Goal: Task Accomplishment & Management: Complete application form

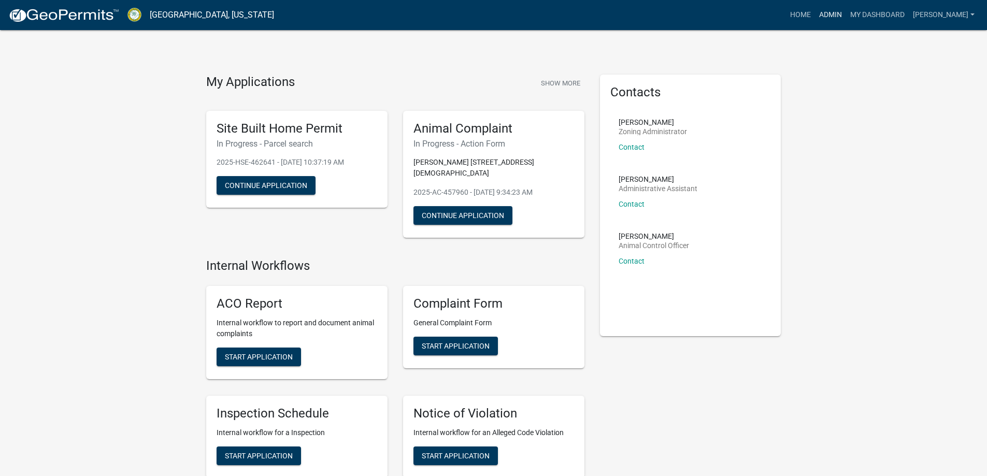
click at [838, 18] on link "Admin" at bounding box center [830, 15] width 31 height 20
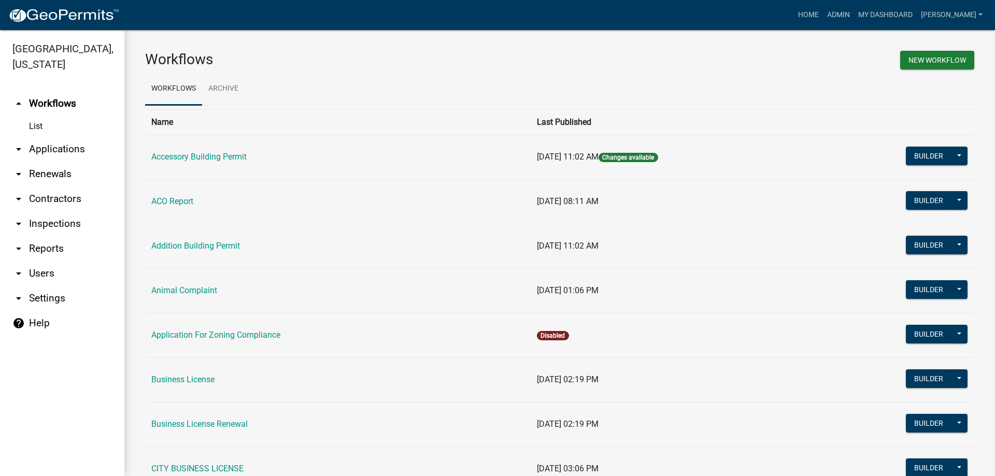
click at [79, 148] on link "arrow_drop_down Applications" at bounding box center [62, 149] width 124 height 25
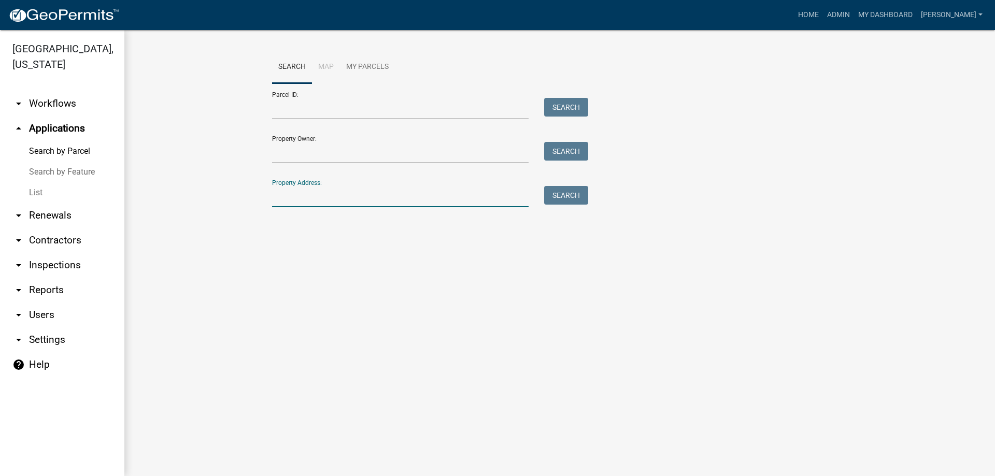
click at [311, 193] on input "Property Address:" at bounding box center [400, 196] width 256 height 21
type input "692"
click at [557, 198] on button "Search" at bounding box center [566, 195] width 44 height 19
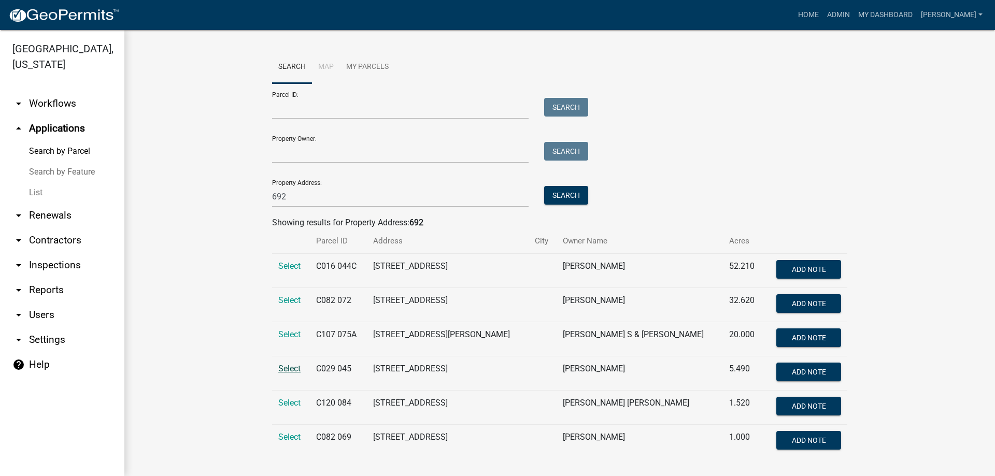
click at [286, 366] on span "Select" at bounding box center [289, 369] width 22 height 10
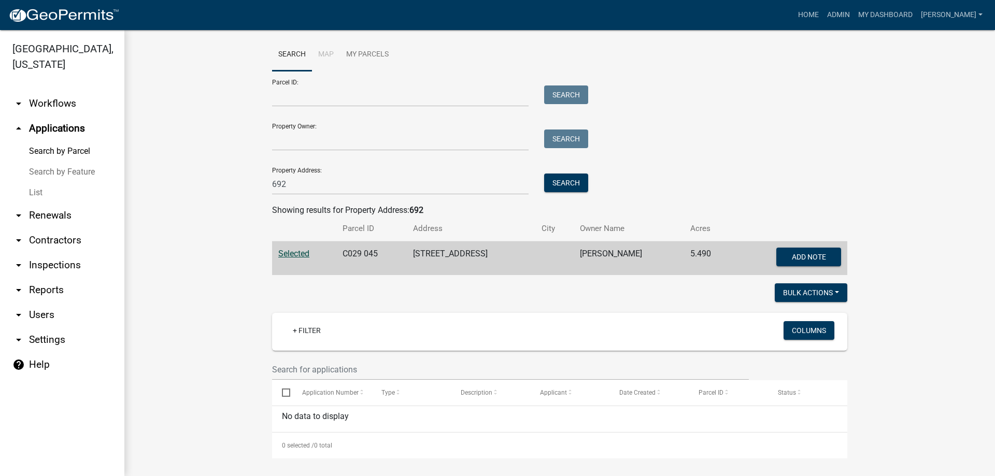
scroll to position [16, 0]
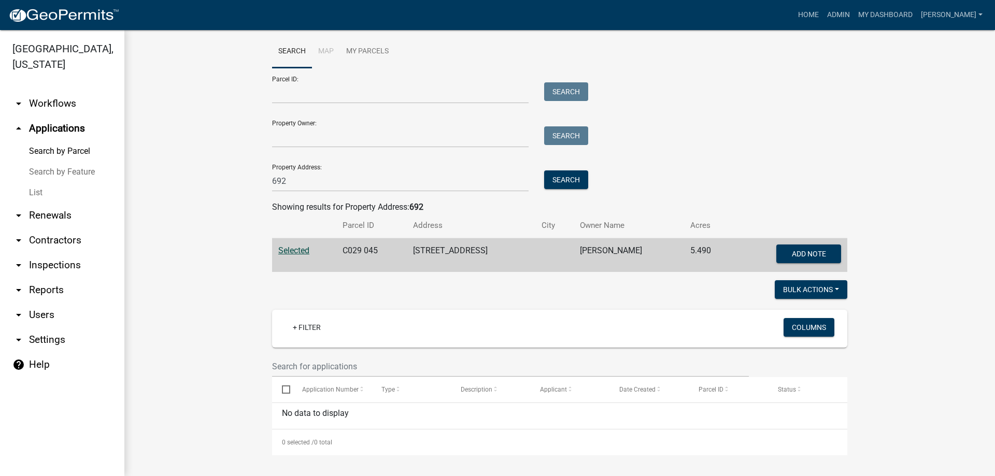
click at [298, 251] on span "Selected" at bounding box center [293, 251] width 31 height 10
click at [298, 252] on span "Selected" at bounding box center [293, 251] width 31 height 10
click at [567, 180] on button "Search" at bounding box center [566, 179] width 44 height 19
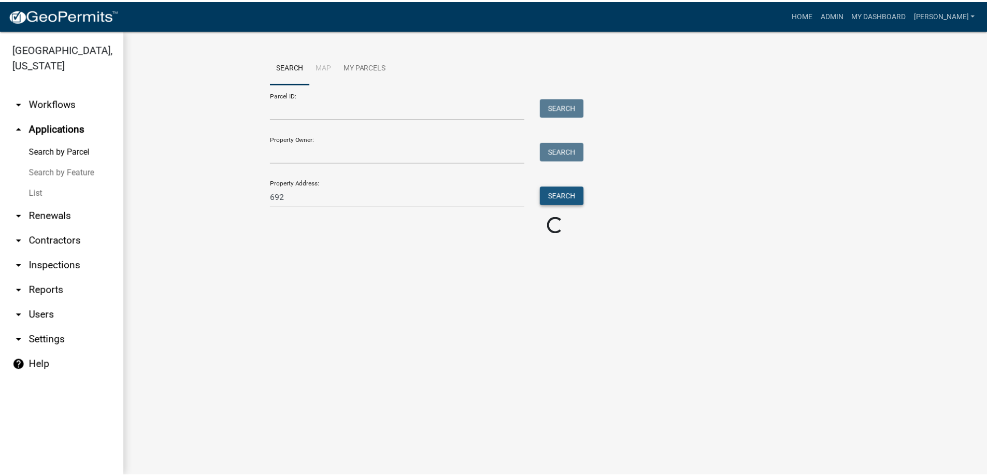
scroll to position [0, 0]
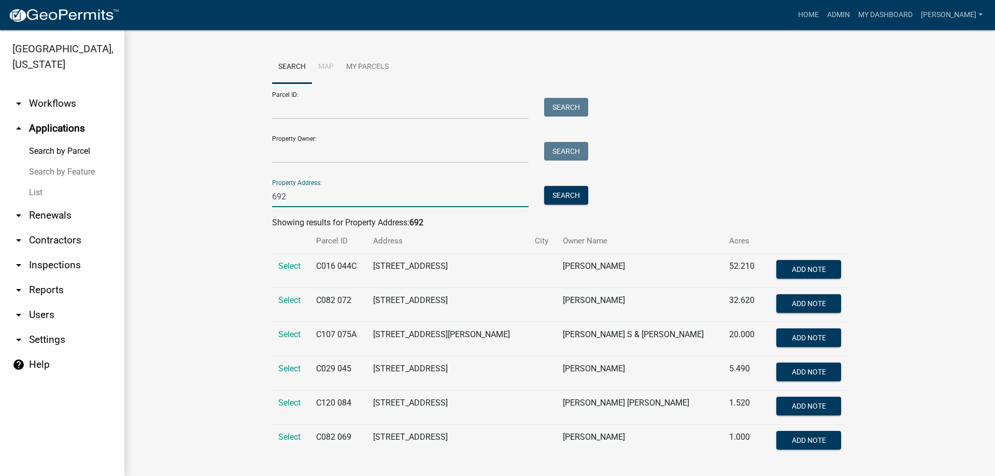
drag, startPoint x: 302, startPoint y: 195, endPoint x: 230, endPoint y: 195, distance: 72.0
click at [230, 195] on wm-workflow-application-search-view "Search Map My Parcels Parcel ID: Search Property Owner: Search Property Address…" at bounding box center [559, 259] width 829 height 416
click at [41, 194] on link "List" at bounding box center [62, 192] width 124 height 21
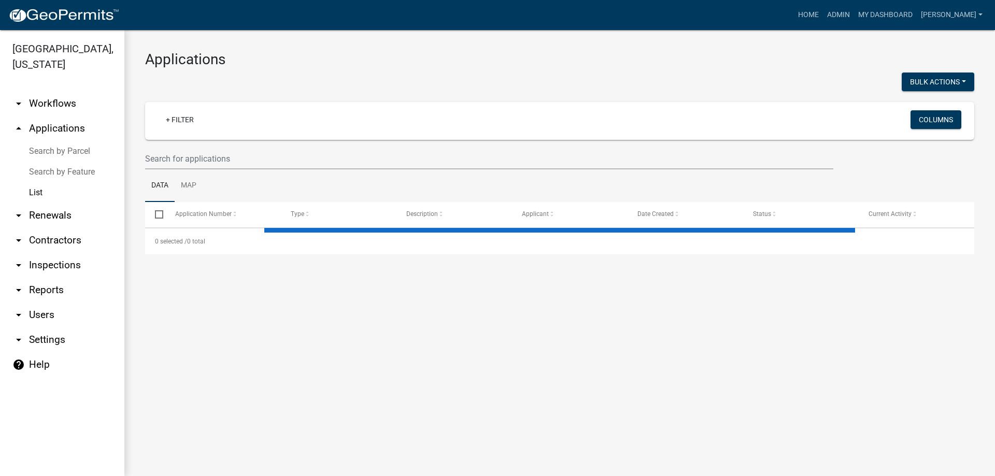
select select "3: 100"
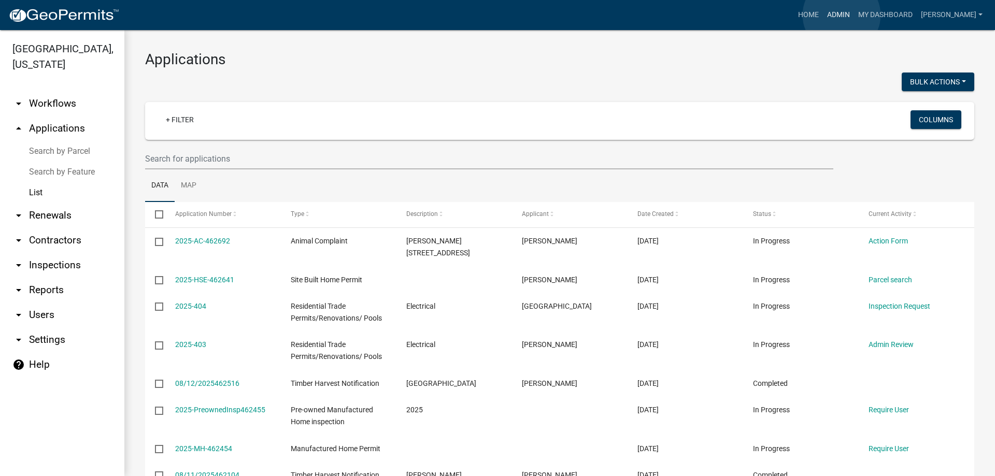
click at [841, 15] on link "Admin" at bounding box center [838, 15] width 31 height 20
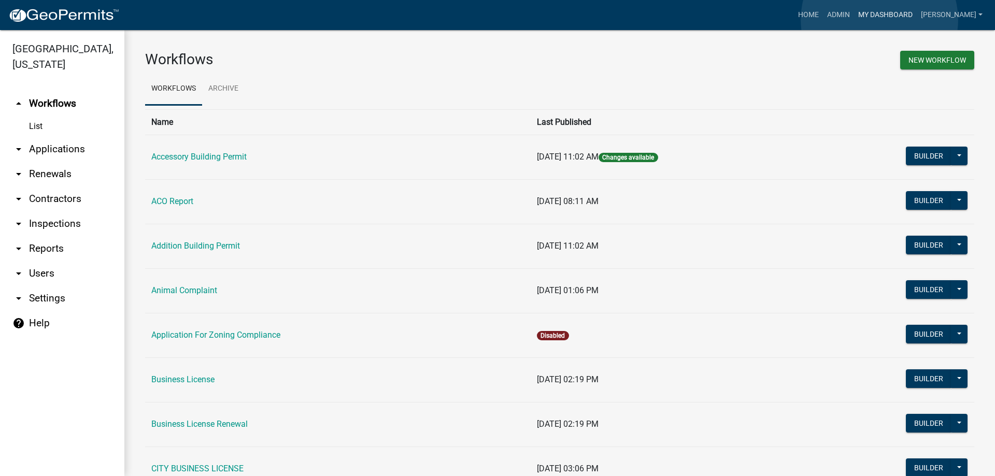
click at [879, 19] on link "My Dashboard" at bounding box center [885, 15] width 63 height 20
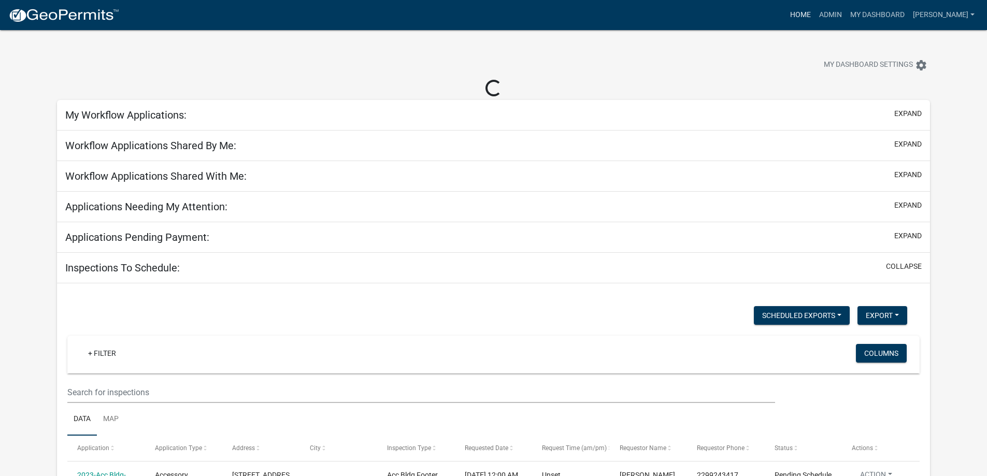
click at [802, 9] on link "Home" at bounding box center [800, 15] width 29 height 20
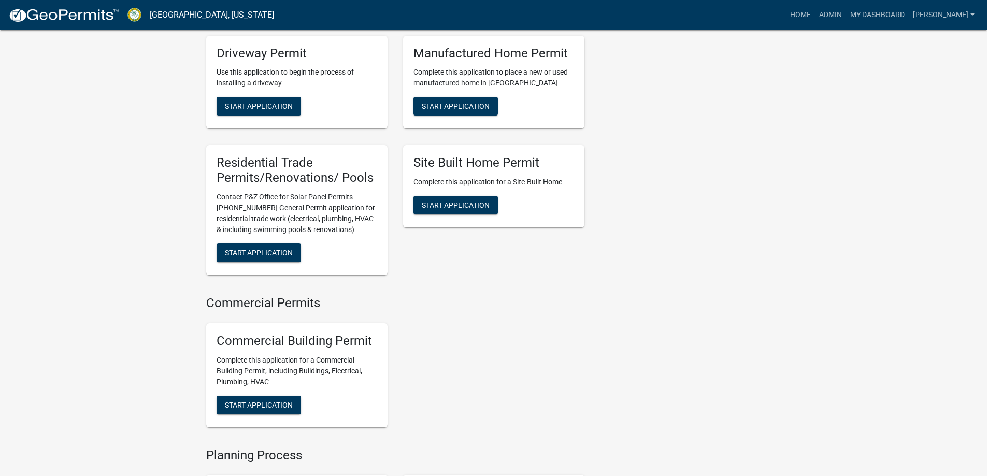
scroll to position [876, 0]
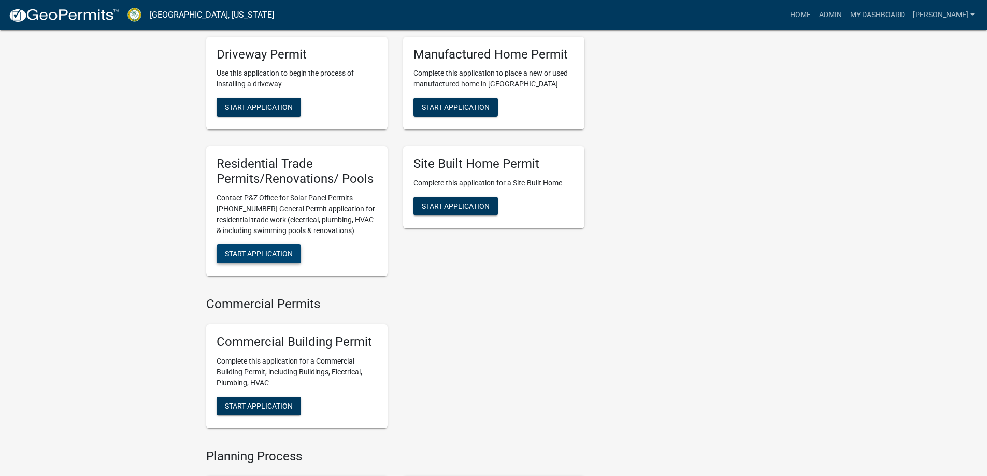
click at [278, 253] on span "Start Application" at bounding box center [259, 254] width 68 height 8
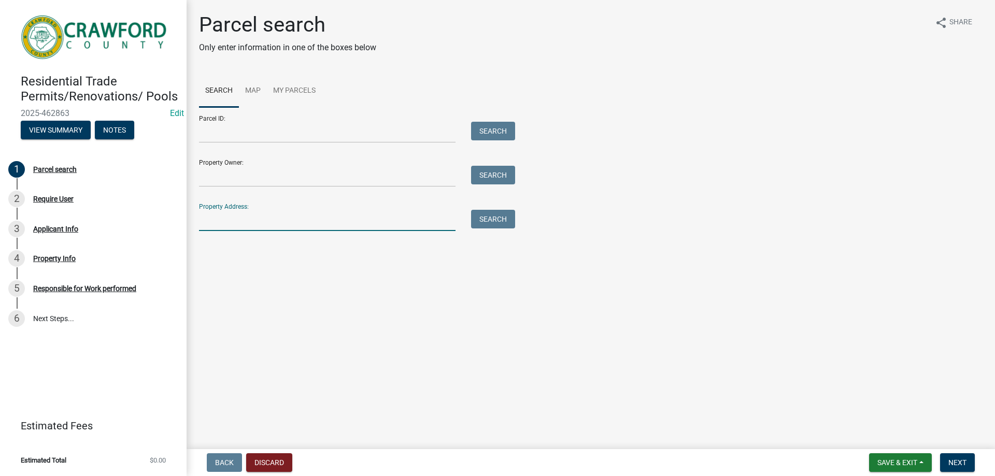
click at [265, 224] on input "Property Address:" at bounding box center [327, 220] width 256 height 21
type input "692"
click at [481, 222] on button "Search" at bounding box center [493, 219] width 44 height 19
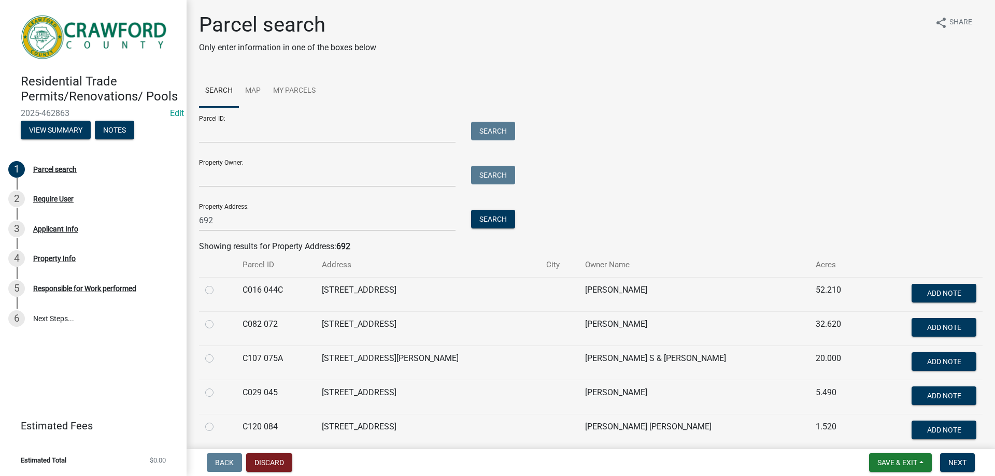
click at [218, 387] on label at bounding box center [218, 387] width 0 height 0
click at [218, 392] on 045 "radio" at bounding box center [221, 390] width 7 height 7
radio 045 "true"
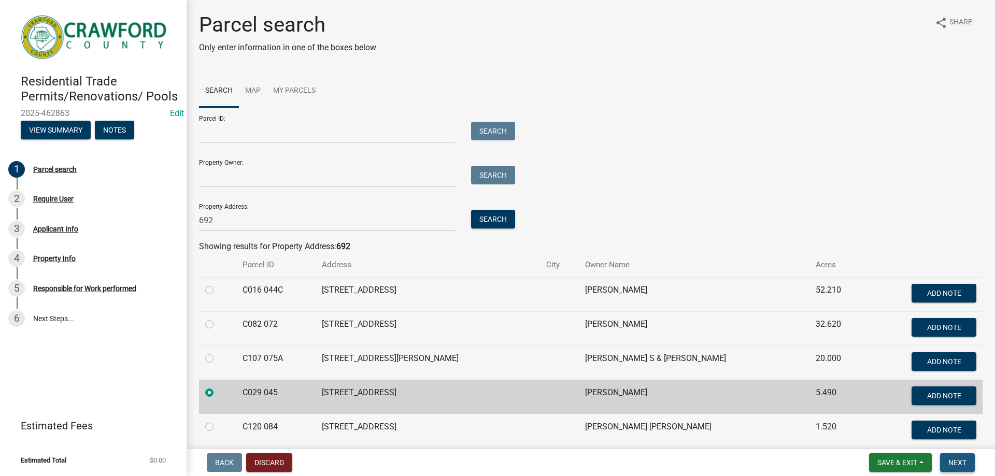
drag, startPoint x: 961, startPoint y: 464, endPoint x: 967, endPoint y: 464, distance: 5.7
click at [963, 464] on span "Next" at bounding box center [957, 463] width 18 height 8
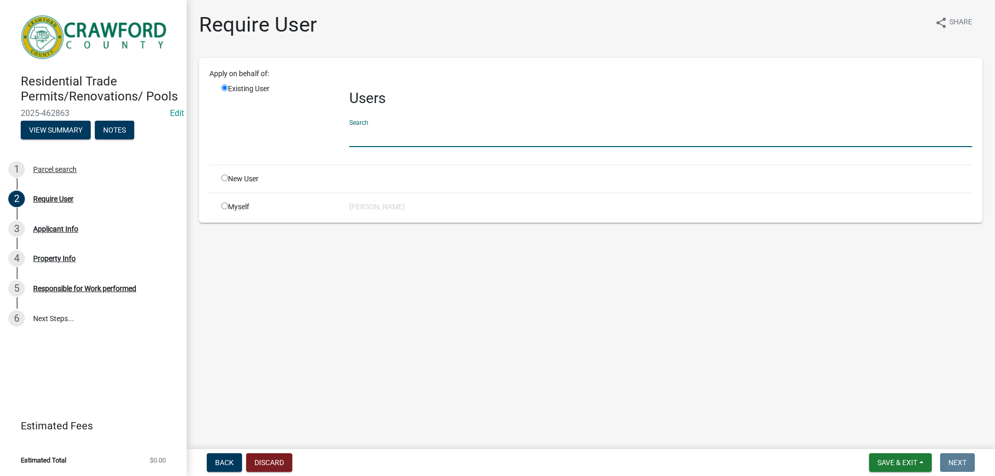
click at [387, 130] on input "text" at bounding box center [660, 136] width 623 height 21
click at [226, 179] on input "radio" at bounding box center [224, 178] width 7 height 7
radio input "true"
radio input "false"
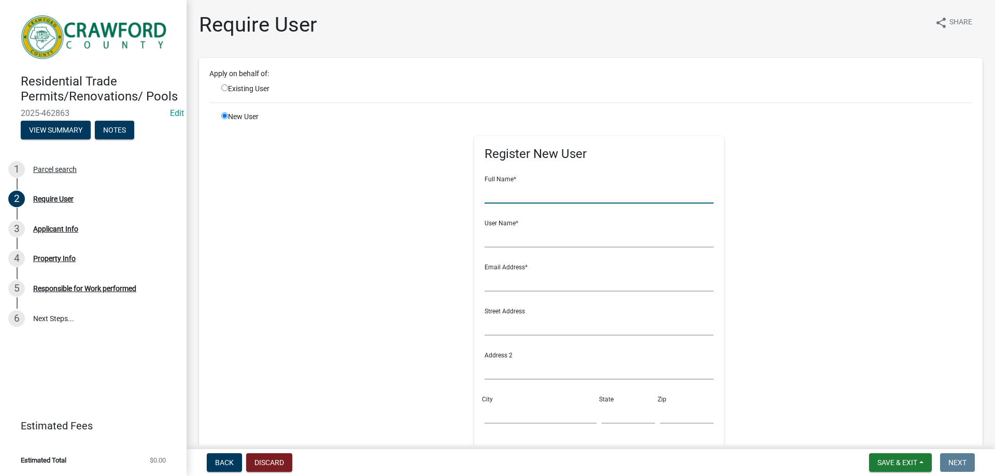
click at [498, 196] on input "text" at bounding box center [599, 192] width 230 height 21
type input "[PERSON_NAME]"
type input "CHarris"
click at [526, 278] on input "text" at bounding box center [599, 280] width 230 height 21
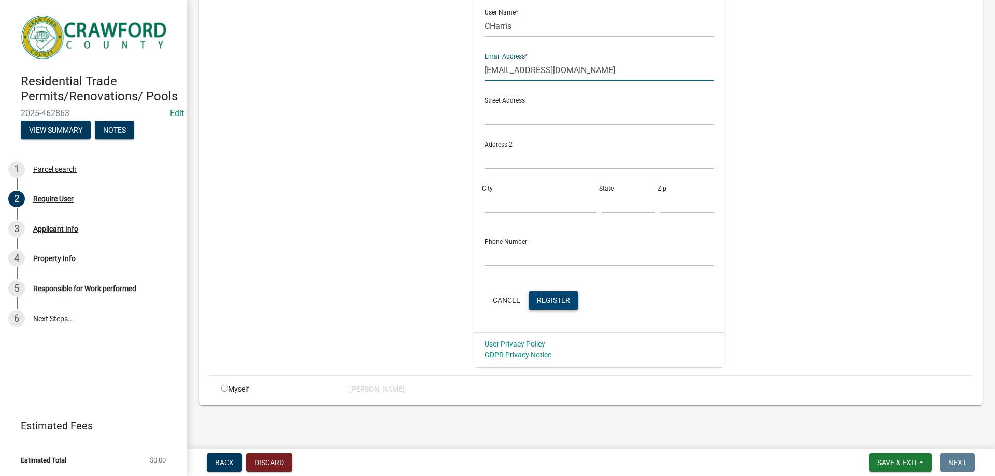
scroll to position [211, 0]
type input "[EMAIL_ADDRESS][DOMAIN_NAME]"
click at [545, 301] on span "Register" at bounding box center [553, 299] width 33 height 8
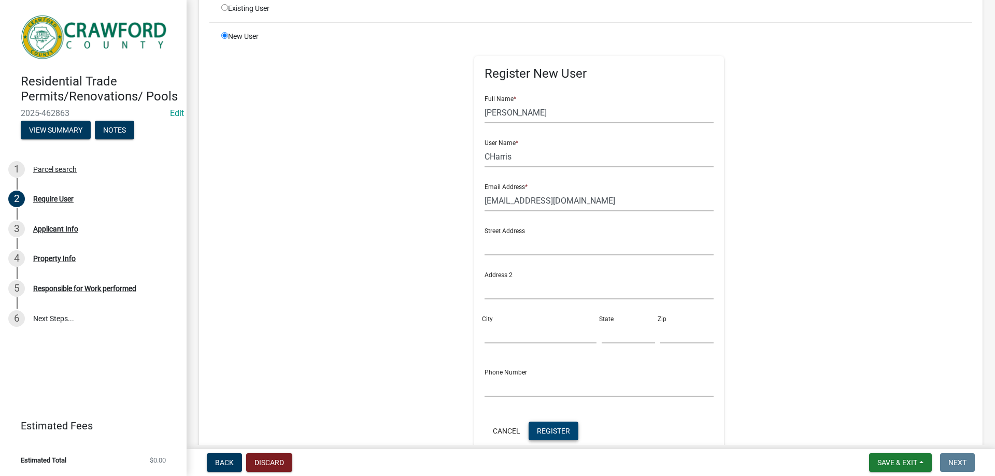
scroll to position [160, 0]
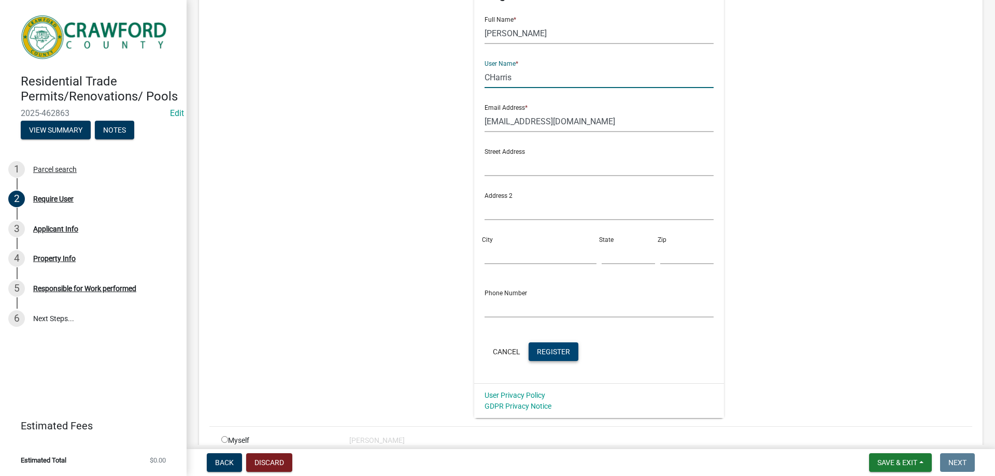
click at [519, 78] on input "CHarris" at bounding box center [599, 77] width 230 height 21
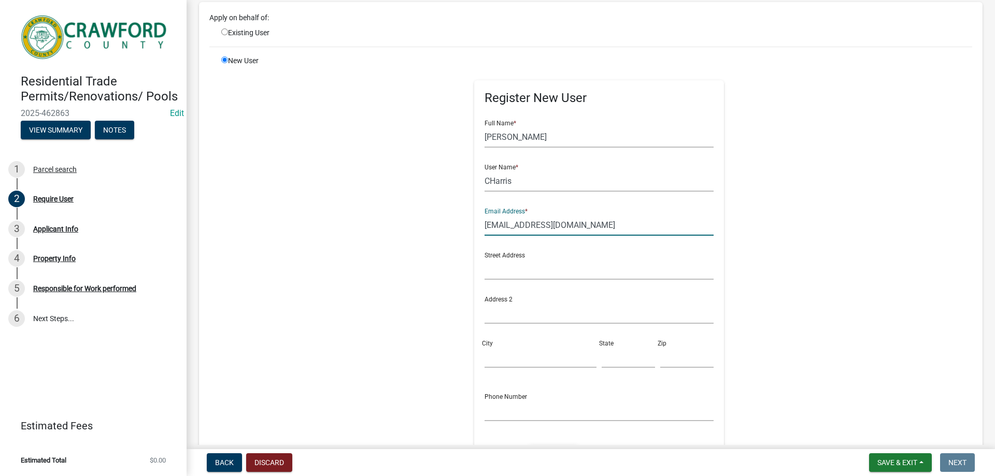
drag, startPoint x: 479, startPoint y: 223, endPoint x: 565, endPoint y: 220, distance: 85.6
click at [565, 220] on input "[EMAIL_ADDRESS][DOMAIN_NAME]" at bounding box center [599, 225] width 230 height 21
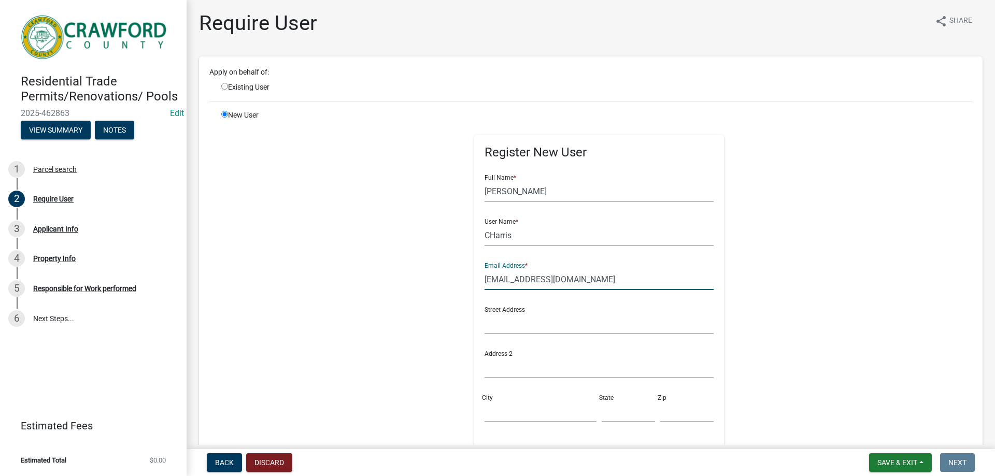
scroll to position [0, 0]
click at [266, 88] on div "Existing User" at bounding box center [277, 88] width 128 height 11
click at [224, 89] on input "radio" at bounding box center [224, 87] width 7 height 7
radio input "true"
radio input "false"
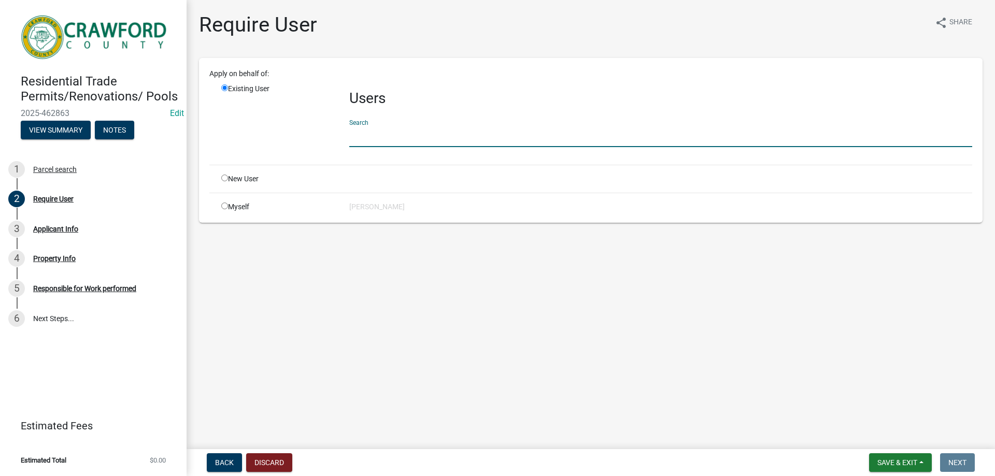
click at [361, 140] on input "text" at bounding box center [660, 136] width 623 height 21
paste input "[EMAIL_ADDRESS][DOMAIN_NAME]"
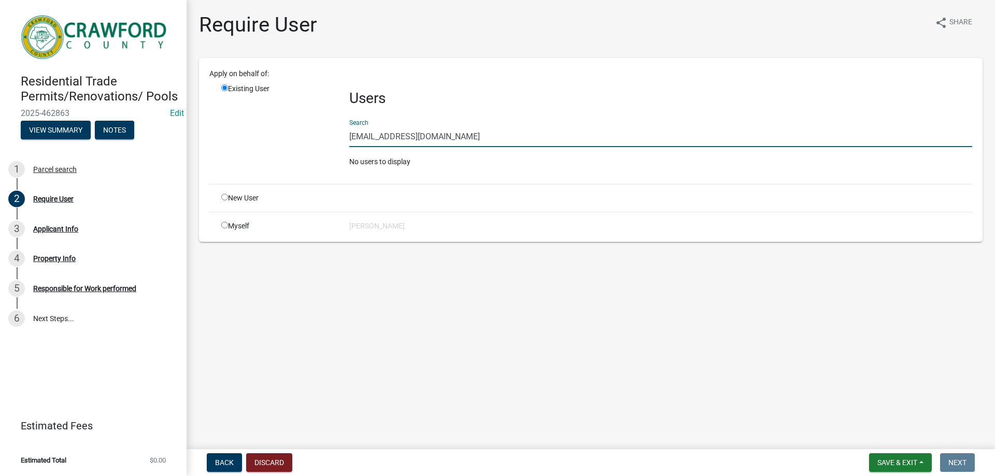
type input "[EMAIL_ADDRESS][DOMAIN_NAME]"
click at [225, 199] on input "radio" at bounding box center [224, 197] width 7 height 7
radio input "true"
radio input "false"
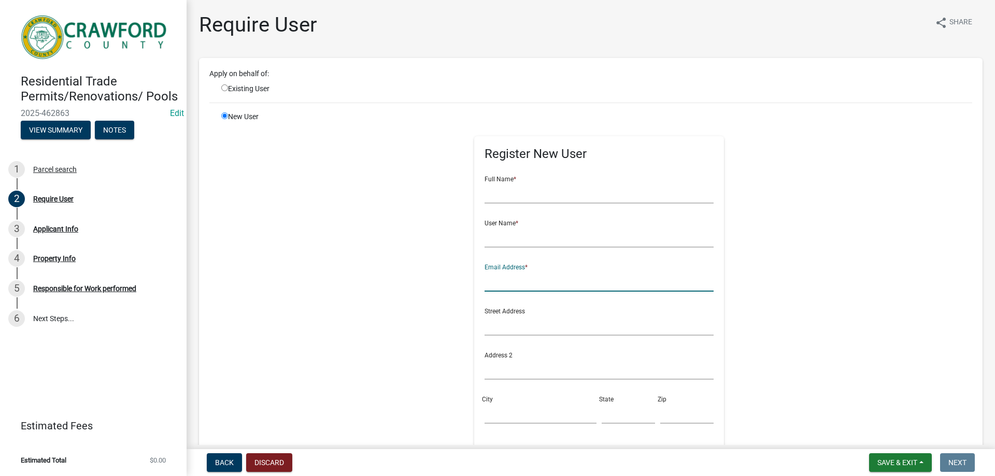
paste input "[EMAIL_ADDRESS][DOMAIN_NAME]"
type input "[EMAIL_ADDRESS][DOMAIN_NAME]"
click at [514, 195] on input "text" at bounding box center [599, 192] width 230 height 21
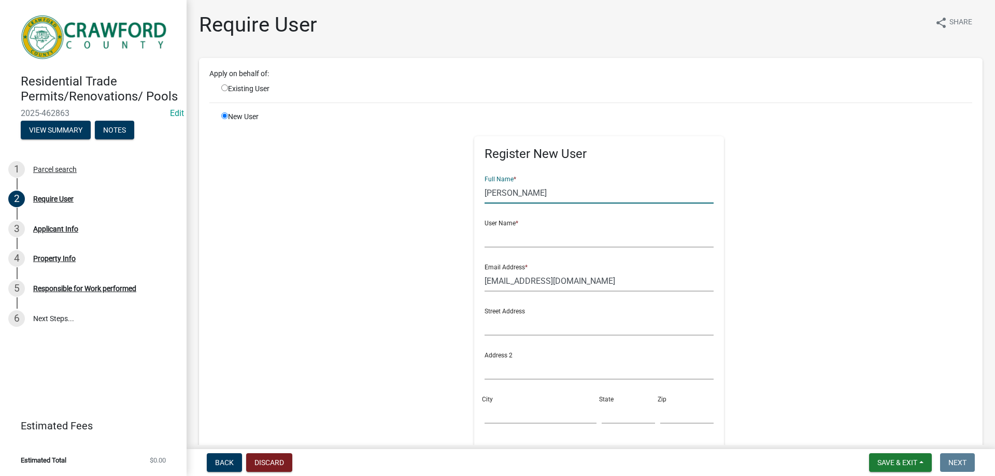
type input "[PERSON_NAME]"
click at [506, 236] on input "text" at bounding box center [599, 236] width 230 height 21
type input "V"
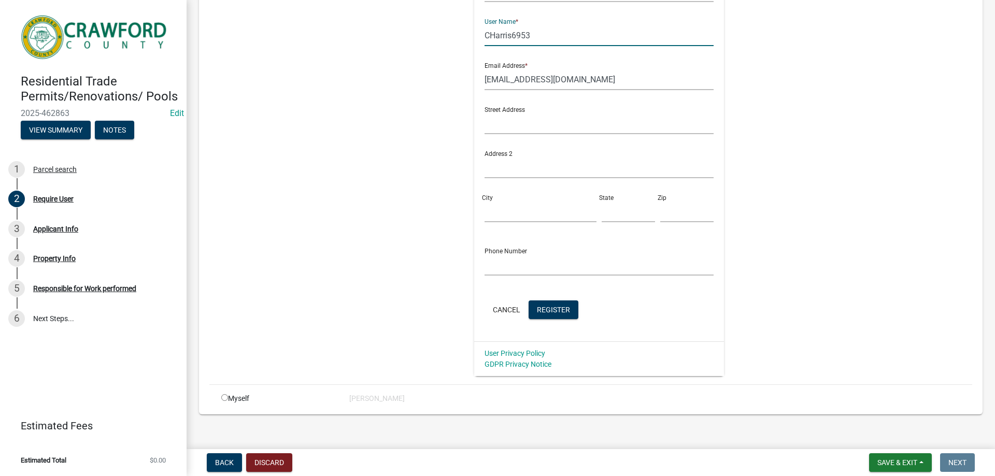
scroll to position [207, 0]
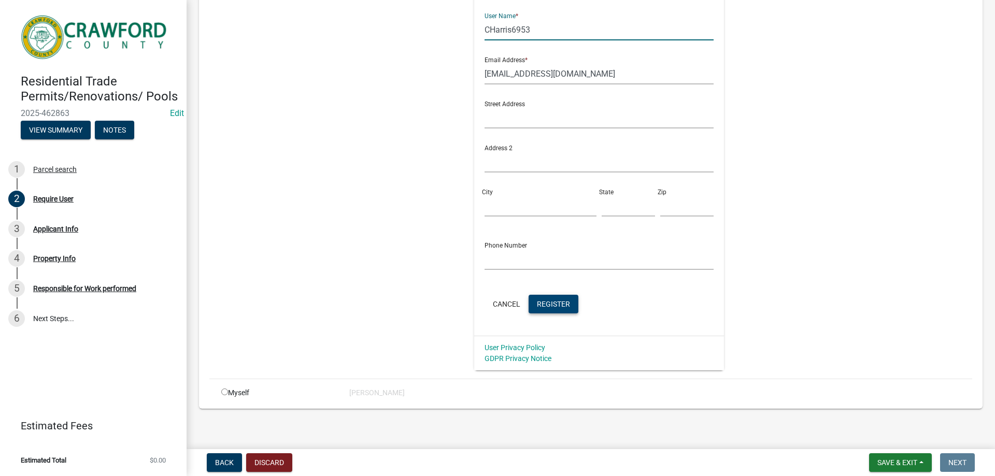
type input "CHarris6953"
click at [540, 297] on button "Register" at bounding box center [554, 304] width 50 height 19
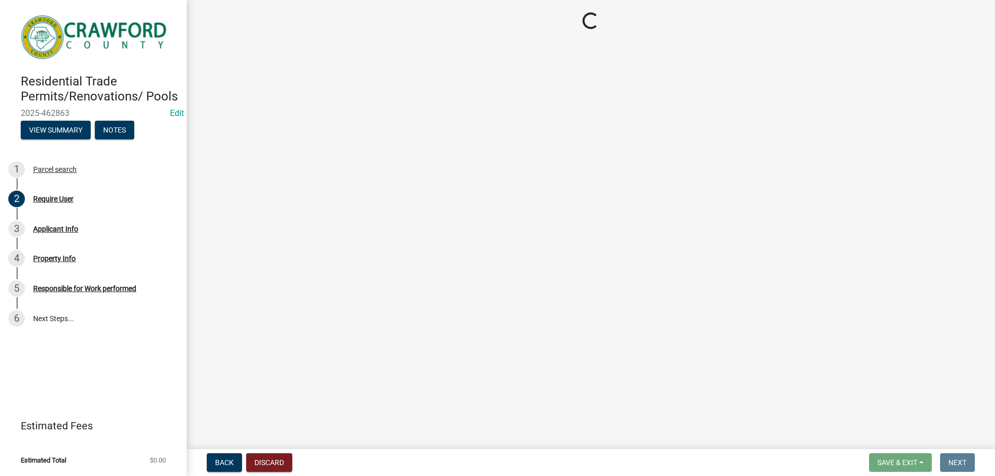
scroll to position [0, 0]
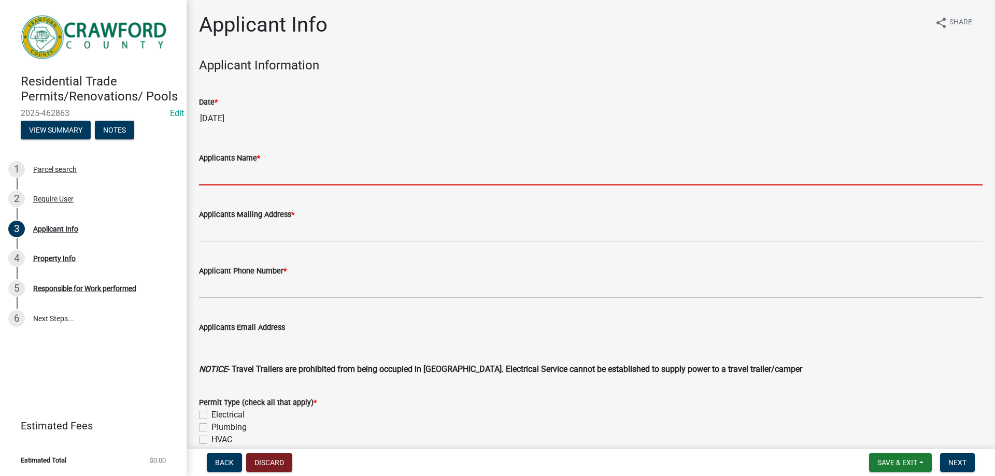
drag, startPoint x: 281, startPoint y: 173, endPoint x: 274, endPoint y: 173, distance: 6.7
click at [281, 173] on input "Applicants Name *" at bounding box center [590, 174] width 783 height 21
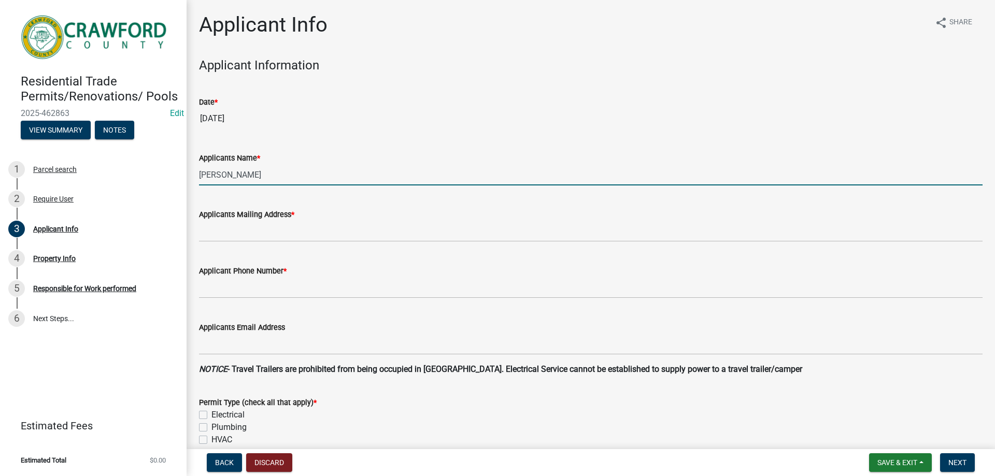
type input "[PERSON_NAME]"
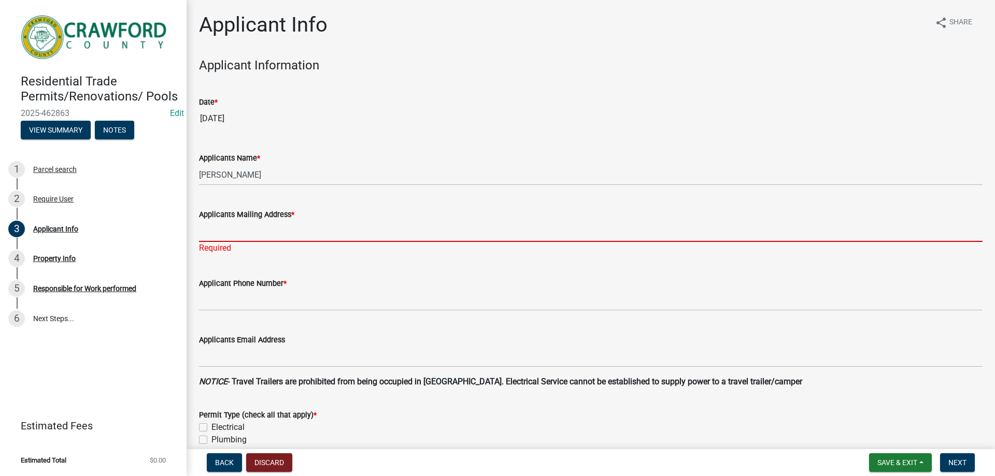
paste input "692 FLINT RIVER EST R"
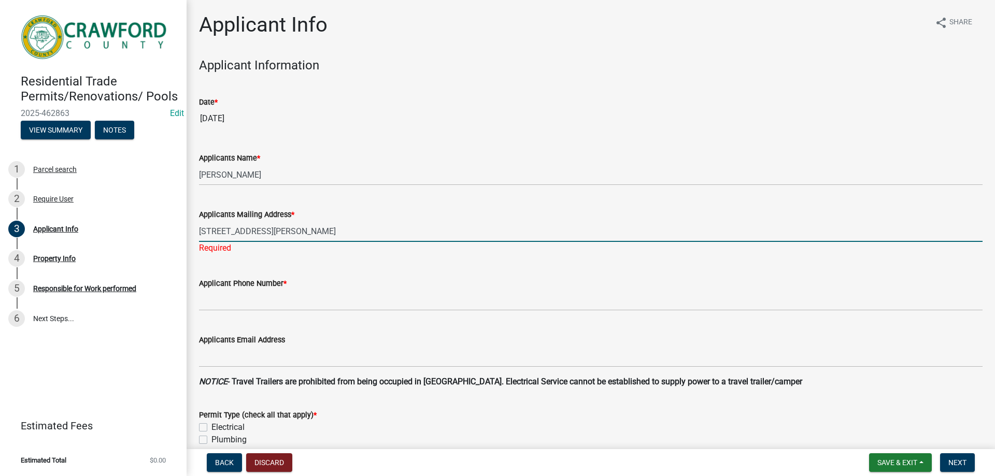
type input "[STREET_ADDRESS][PERSON_NAME]"
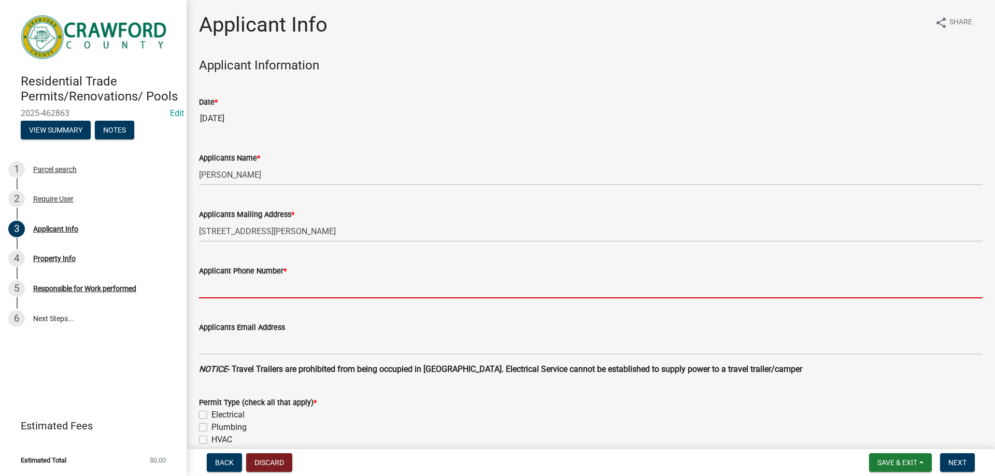
click at [280, 296] on input "Applicant Phone Number *" at bounding box center [590, 287] width 783 height 21
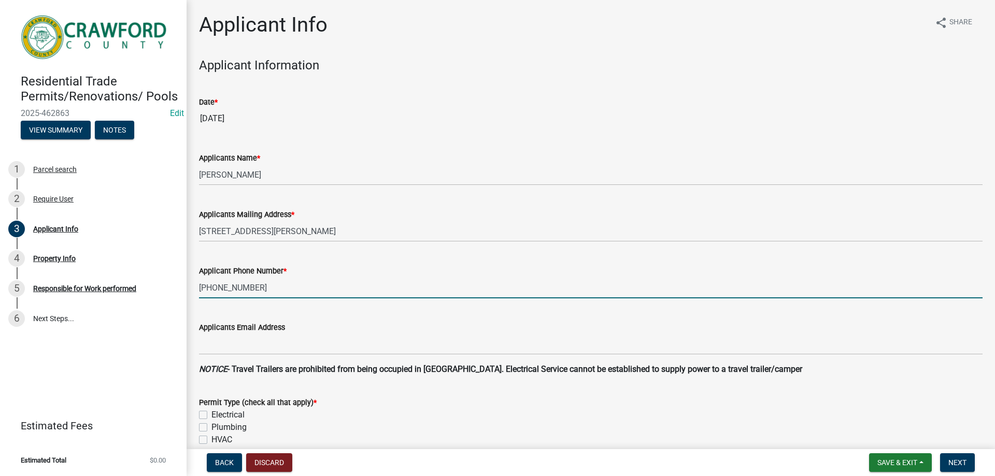
type input "[PHONE_NUMBER]"
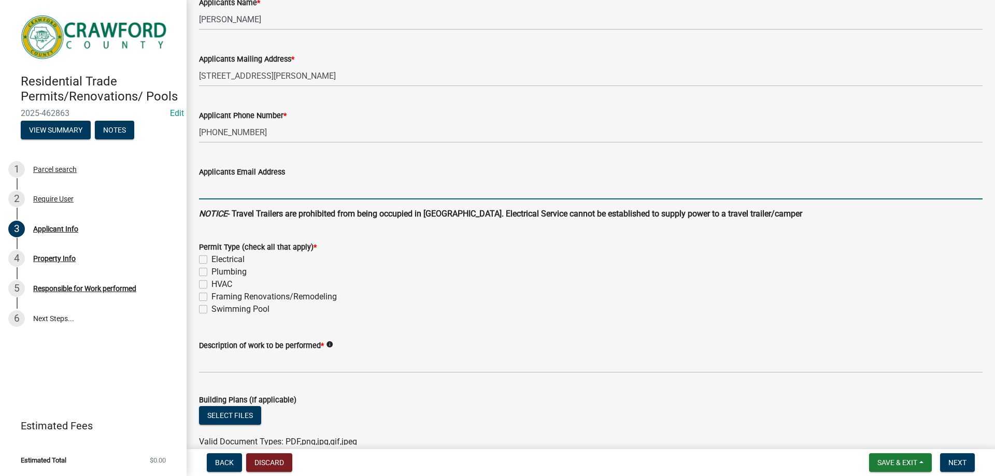
click at [274, 188] on input "Applicants Email Address" at bounding box center [590, 188] width 783 height 21
click at [199, 190] on input "6953" at bounding box center [590, 188] width 783 height 21
click at [245, 191] on input "Harris6953" at bounding box center [590, 188] width 783 height 21
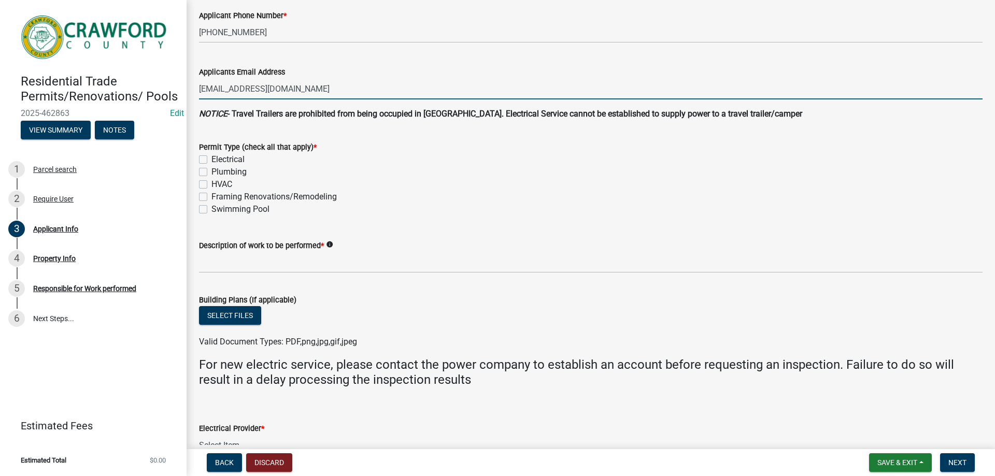
scroll to position [259, 0]
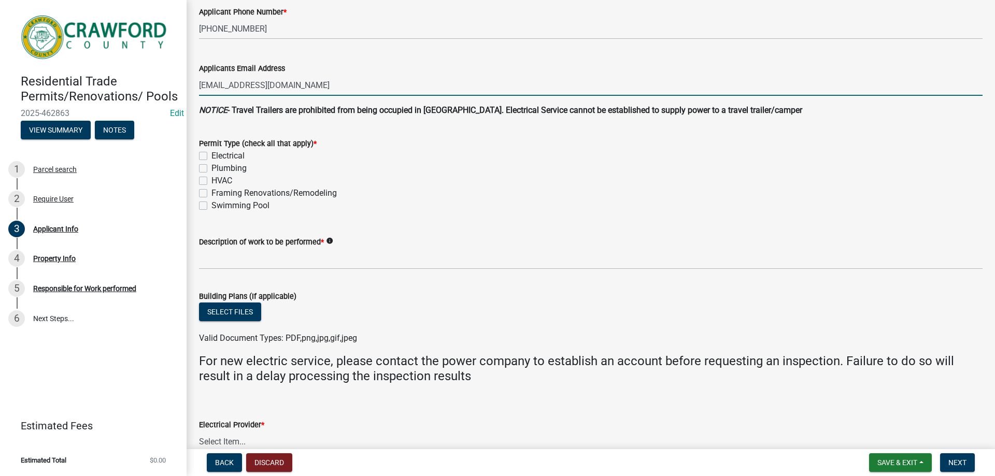
type input "[EMAIL_ADDRESS][DOMAIN_NAME]"
click at [211, 154] on label "Electrical" at bounding box center [227, 156] width 33 height 12
click at [211, 154] on input "Electrical" at bounding box center [214, 153] width 7 height 7
checkbox input "true"
checkbox input "false"
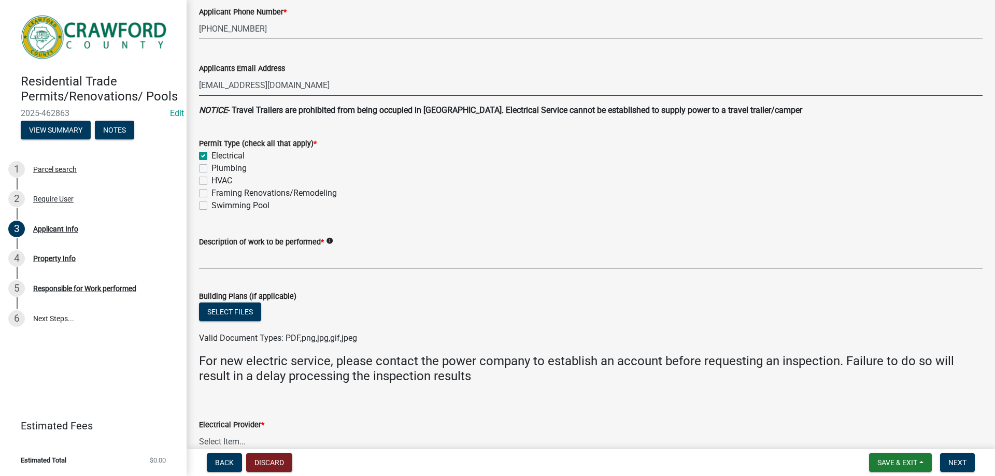
checkbox input "false"
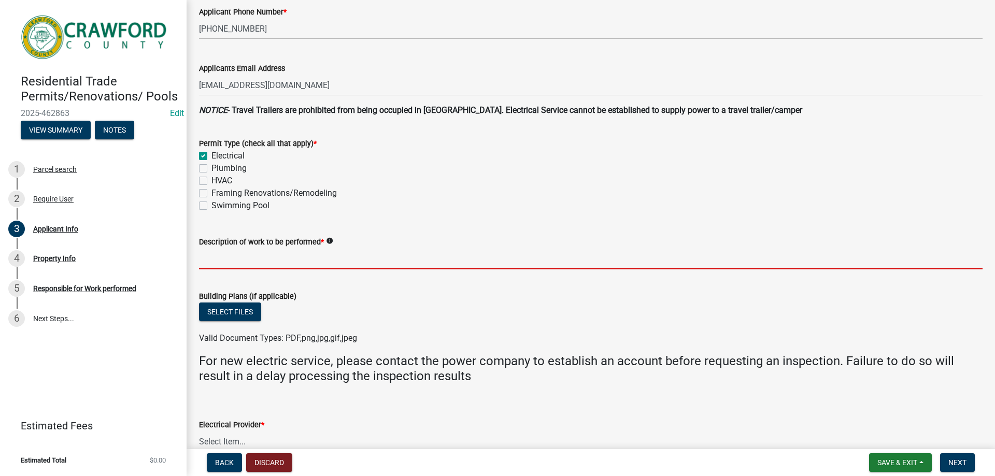
click at [308, 259] on input "Description of work to be performed *" at bounding box center [590, 258] width 783 height 21
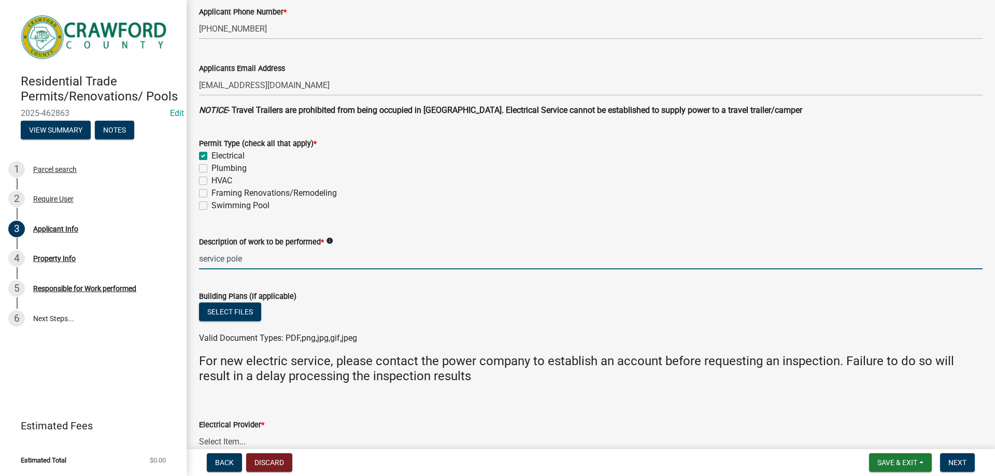
type input "service pole"
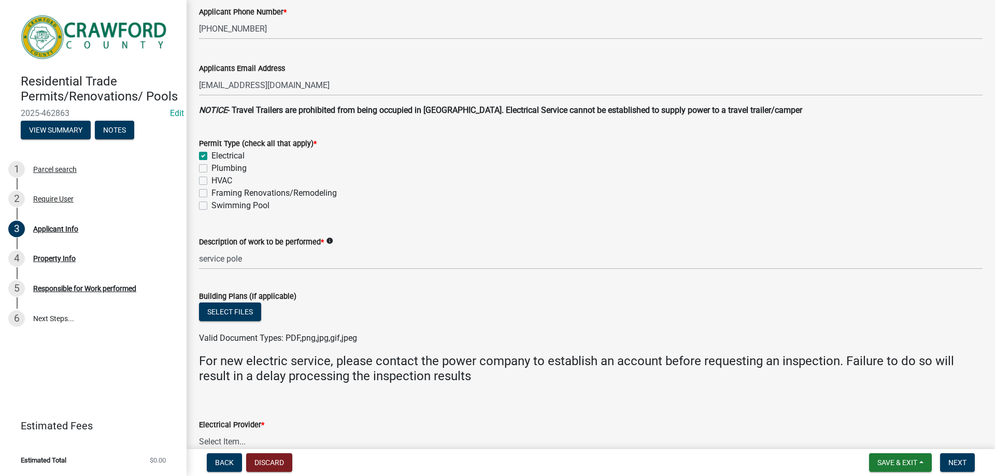
click at [419, 304] on div "Select files" at bounding box center [590, 313] width 783 height 21
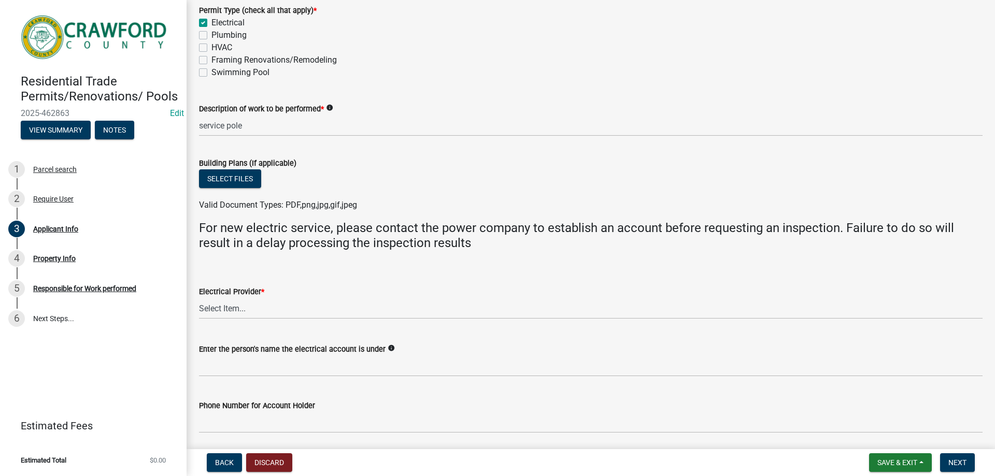
scroll to position [466, 0]
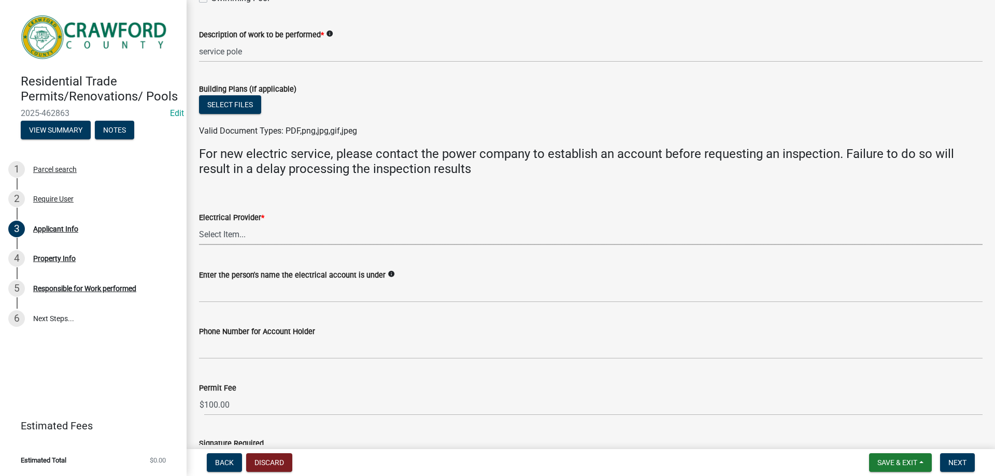
click at [301, 235] on select "Select Item... Flint Energies [US_STATE] Power Southern Rivers Energy [PERSON_N…" at bounding box center [590, 234] width 783 height 21
click at [199, 224] on select "Select Item... Flint Energies [US_STATE] Power Southern Rivers Energy [PERSON_N…" at bounding box center [590, 234] width 783 height 21
select select "7547654c-6a2b-418c-8f9d-b50998ca6dd7"
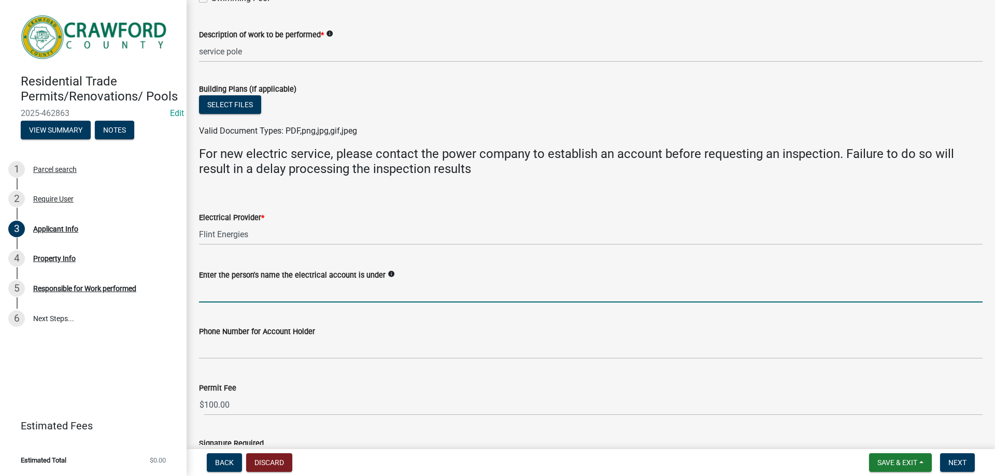
click at [282, 296] on input "Enter the person's name the electrical account is under" at bounding box center [590, 291] width 783 height 21
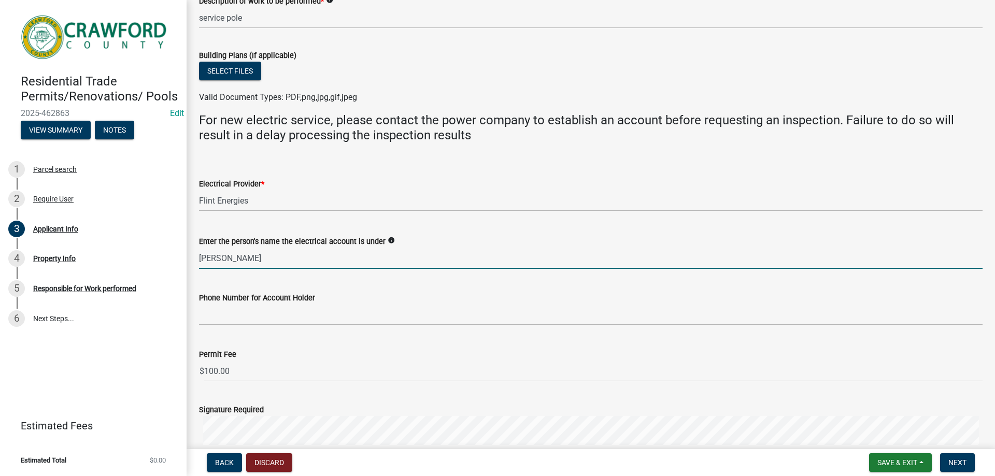
scroll to position [518, 0]
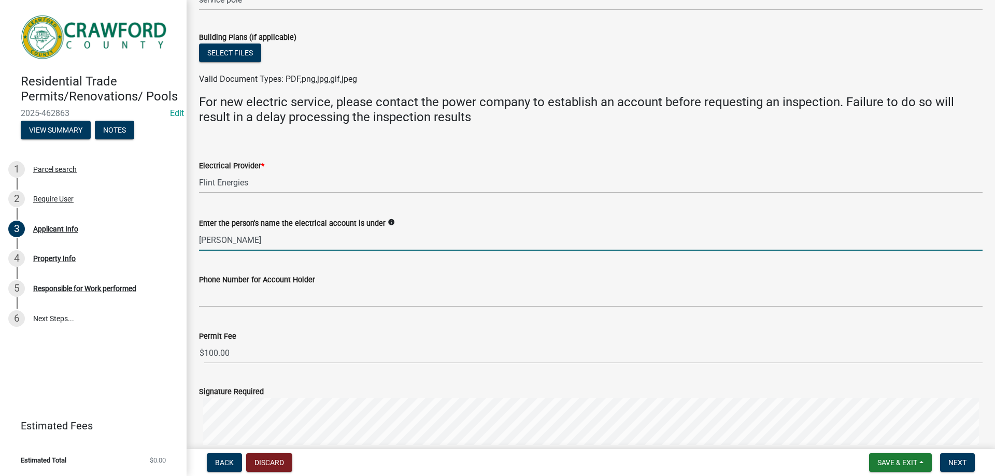
type input "[PERSON_NAME]"
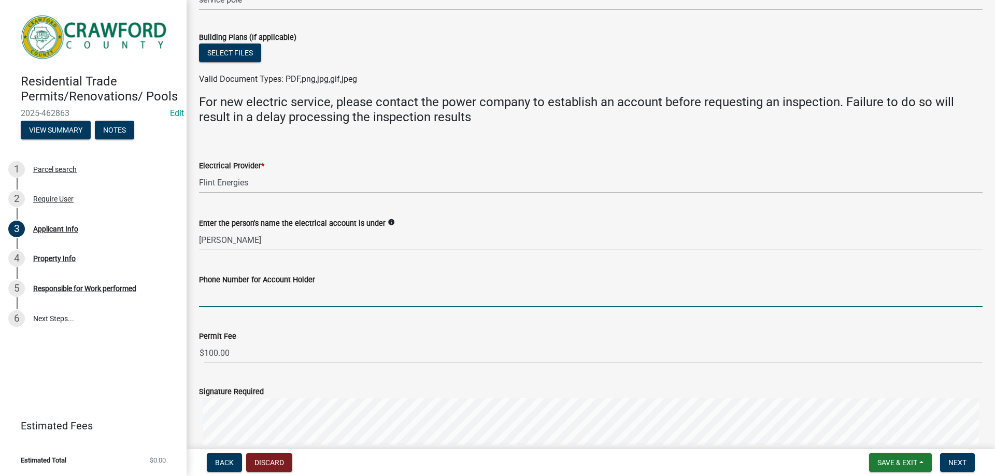
click at [326, 297] on input "Phone Number for Account Holder" at bounding box center [590, 296] width 783 height 21
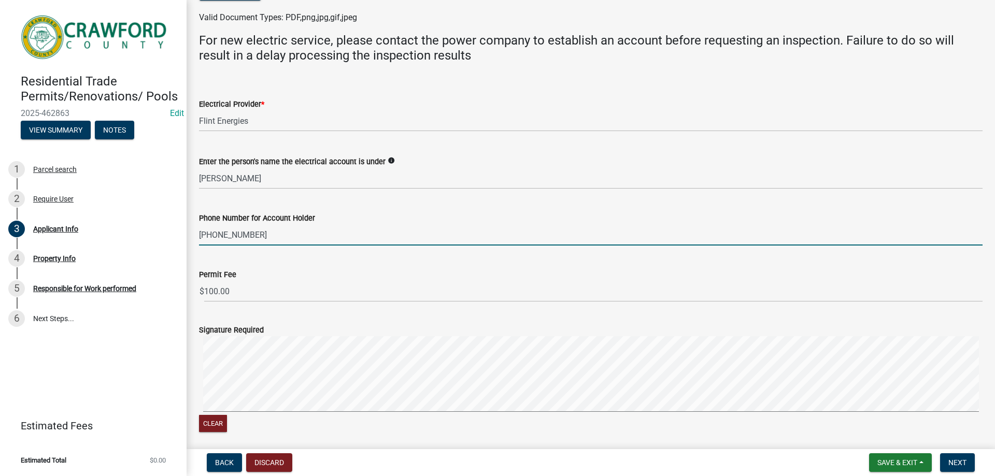
scroll to position [666, 0]
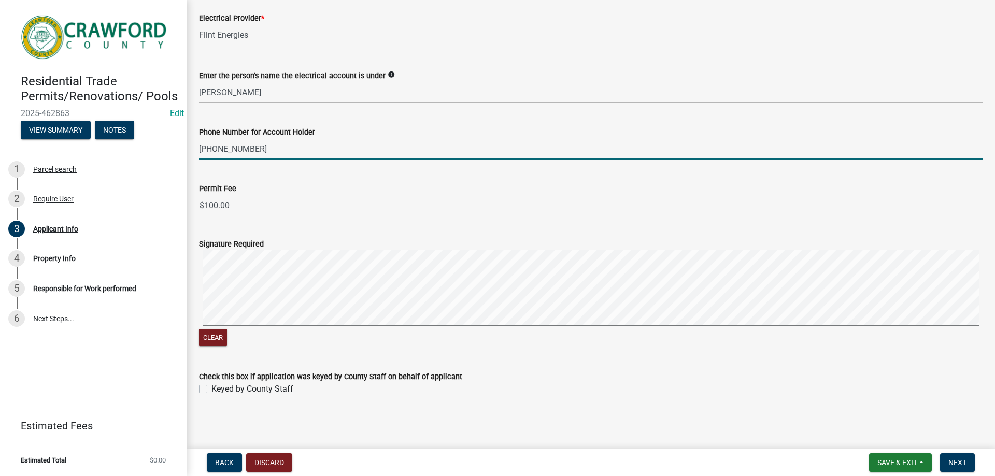
type input "[PHONE_NUMBER]"
drag, startPoint x: 204, startPoint y: 390, endPoint x: 217, endPoint y: 390, distance: 12.4
click at [211, 390] on label "Keyed by County Staff" at bounding box center [252, 389] width 82 height 12
click at [211, 390] on input "Keyed by County Staff" at bounding box center [214, 386] width 7 height 7
checkbox input "true"
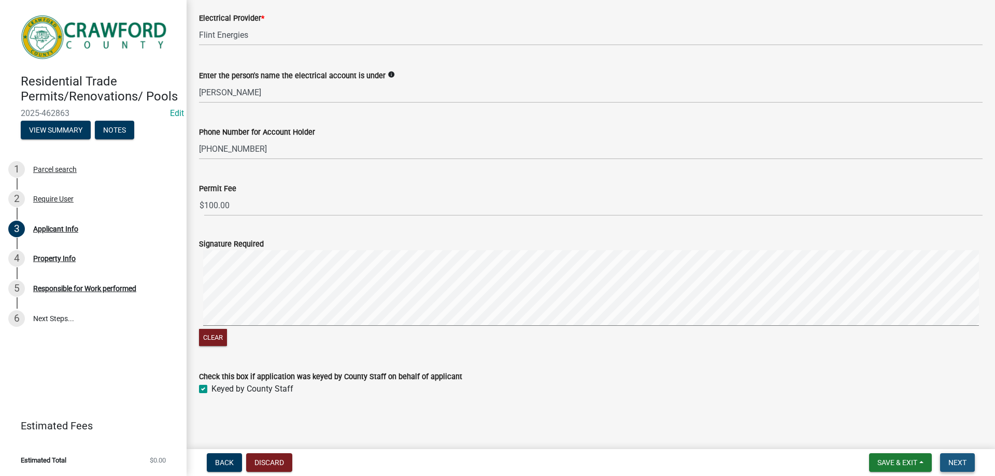
click at [953, 461] on span "Next" at bounding box center [957, 463] width 18 height 8
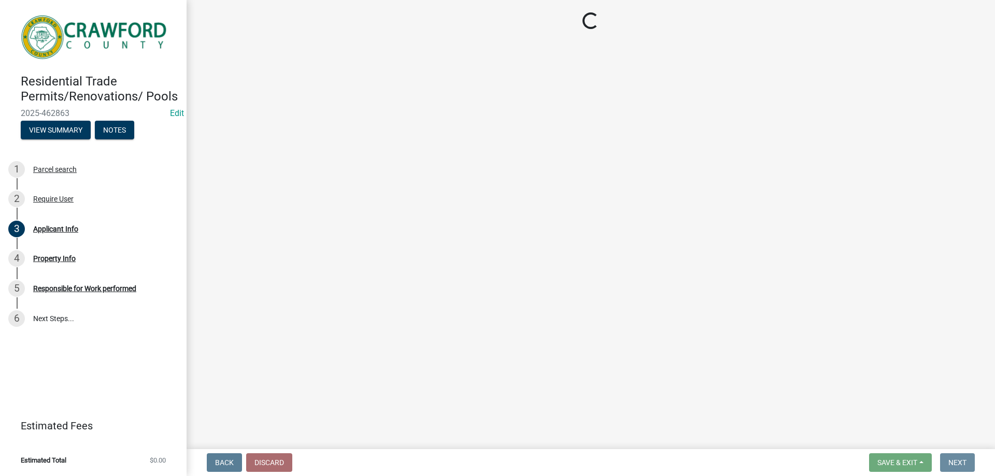
scroll to position [0, 0]
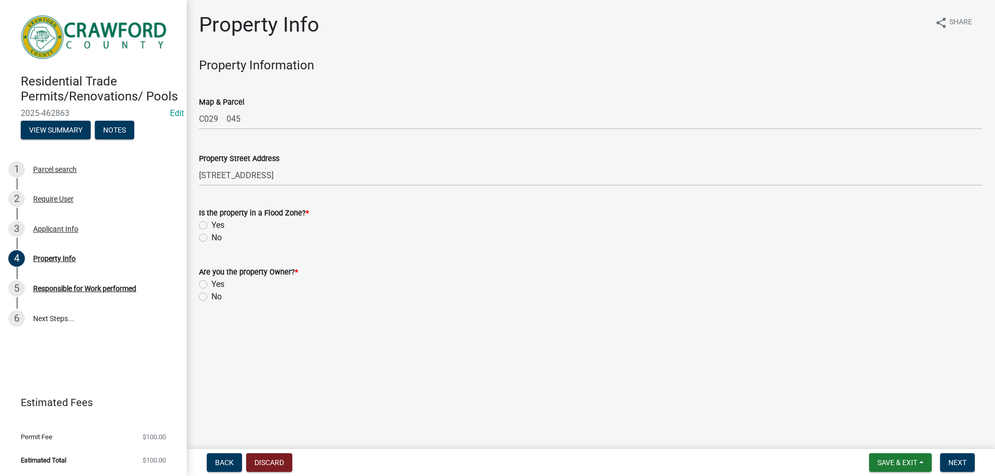
click at [211, 239] on label "No" at bounding box center [216, 238] width 10 height 12
click at [211, 238] on input "No" at bounding box center [214, 235] width 7 height 7
radio input "true"
drag, startPoint x: 202, startPoint y: 282, endPoint x: 242, endPoint y: 286, distance: 40.6
click at [211, 282] on label "Yes" at bounding box center [217, 284] width 13 height 12
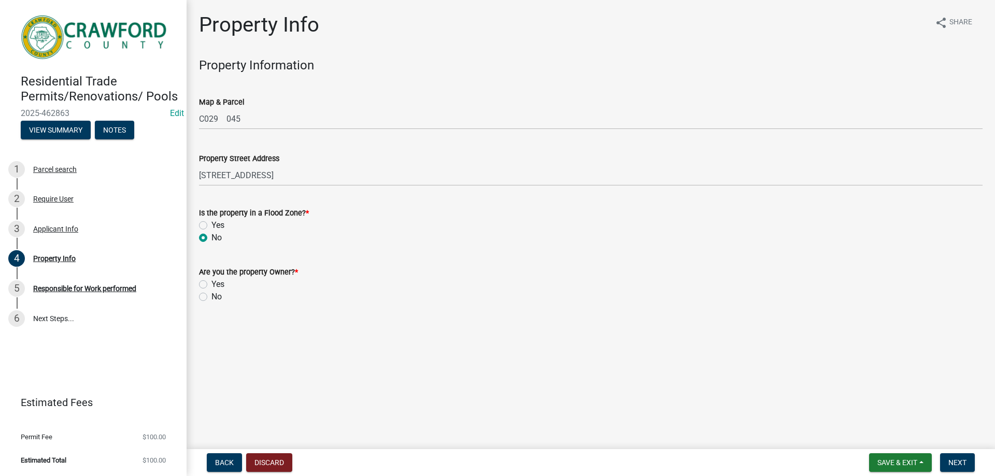
click at [211, 282] on input "Yes" at bounding box center [214, 281] width 7 height 7
radio input "true"
click at [946, 461] on button "Next" at bounding box center [957, 462] width 35 height 19
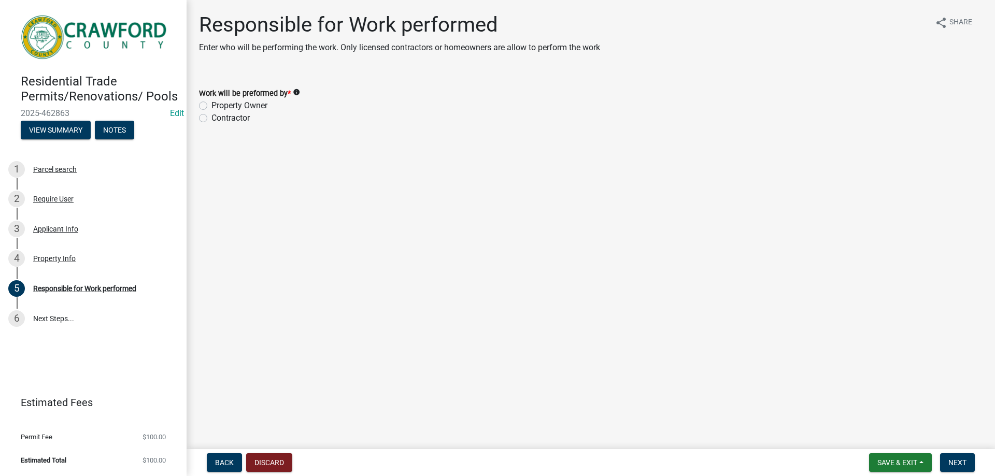
click at [211, 120] on label "Contractor" at bounding box center [230, 118] width 38 height 12
click at [211, 119] on input "Contractor" at bounding box center [214, 115] width 7 height 7
radio input "true"
click at [211, 105] on label "Property Owner" at bounding box center [239, 105] width 56 height 12
click at [211, 105] on input "Property Owner" at bounding box center [214, 102] width 7 height 7
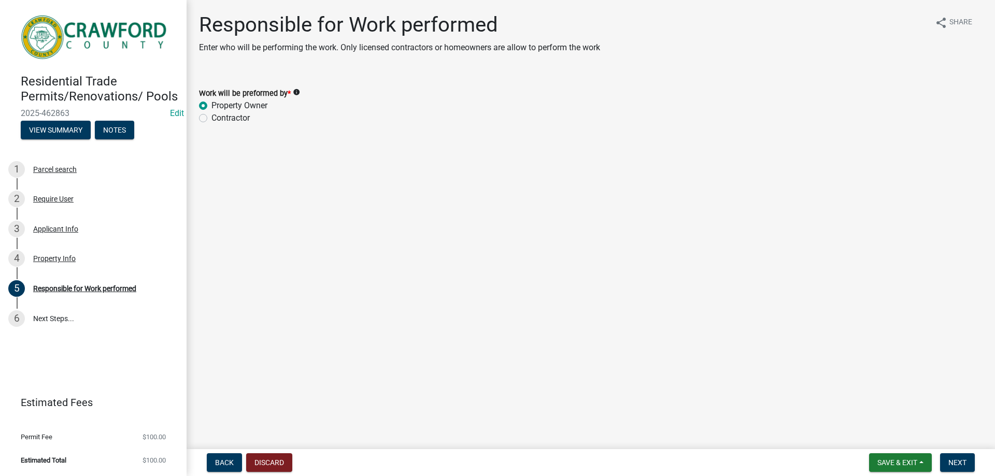
radio input "true"
click at [951, 457] on button "Next" at bounding box center [957, 462] width 35 height 19
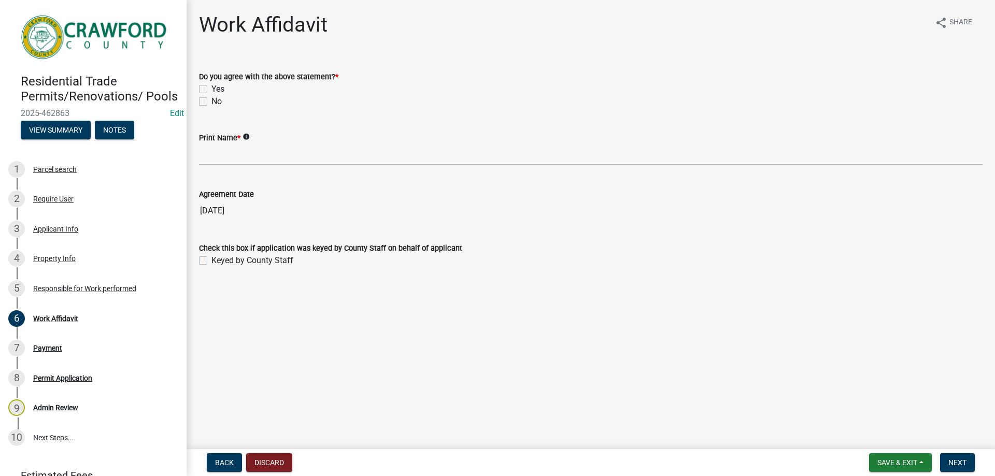
click at [211, 89] on label "Yes" at bounding box center [217, 89] width 13 height 12
click at [211, 89] on input "Yes" at bounding box center [214, 86] width 7 height 7
checkbox input "true"
checkbox input "false"
click at [211, 263] on label "Keyed by County Staff" at bounding box center [252, 260] width 82 height 12
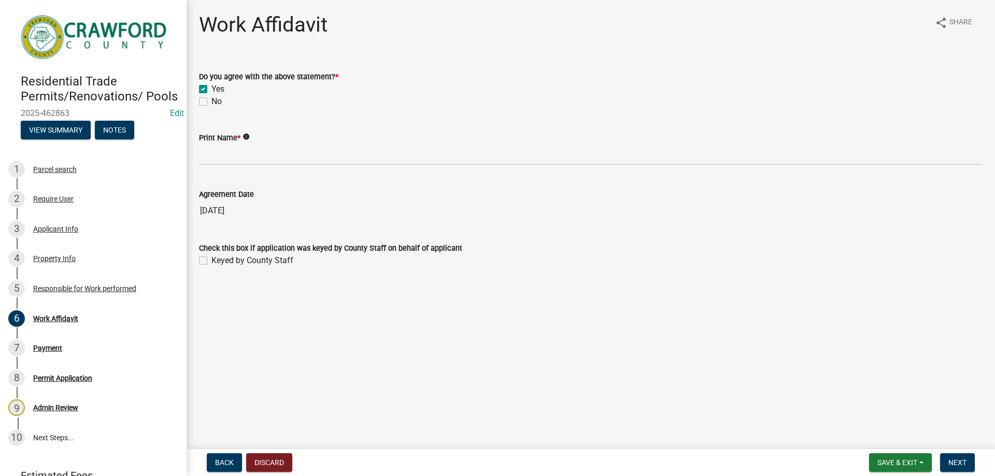
click at [211, 261] on input "Keyed by County Staff" at bounding box center [214, 257] width 7 height 7
checkbox input "true"
click at [955, 460] on span "Next" at bounding box center [957, 463] width 18 height 8
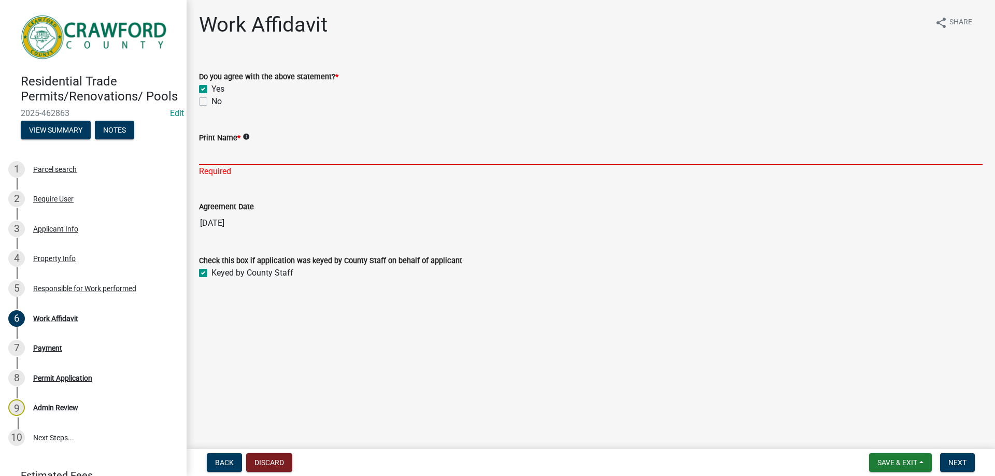
click at [269, 158] on input "Print Name *" at bounding box center [590, 154] width 783 height 21
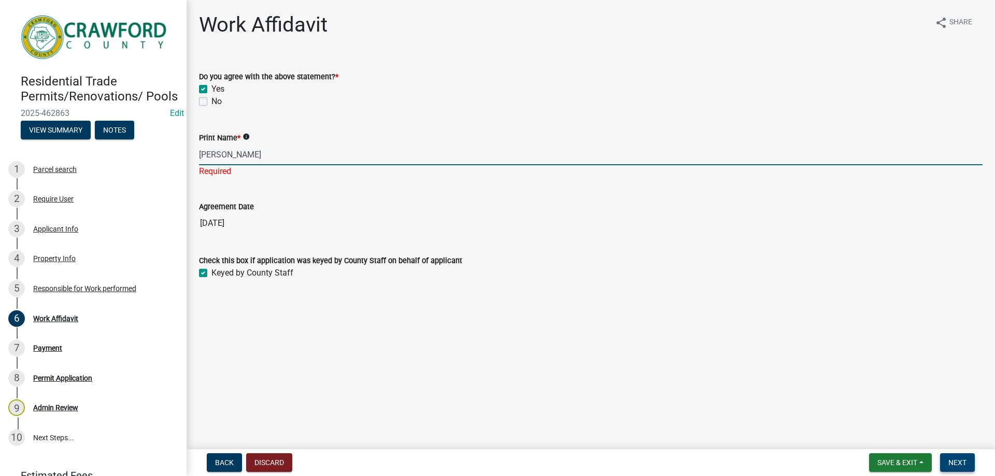
type input "[PERSON_NAME]"
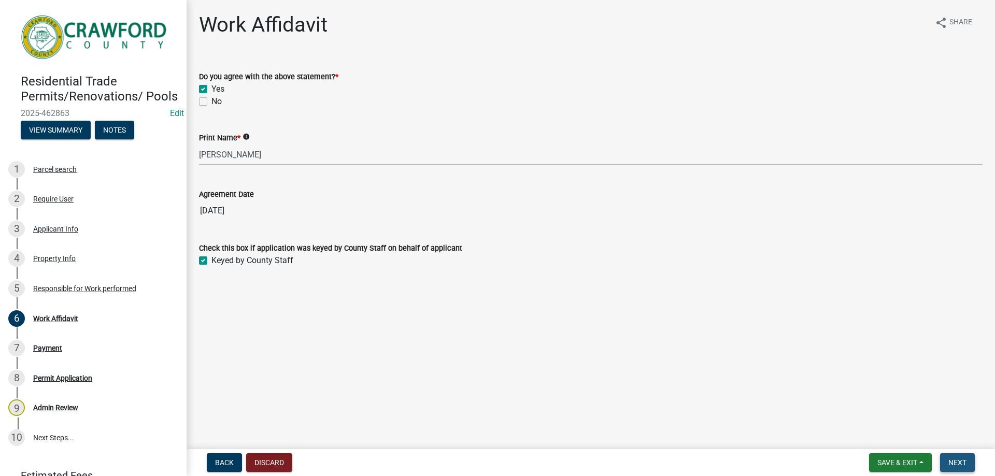
click at [956, 465] on span "Next" at bounding box center [957, 463] width 18 height 8
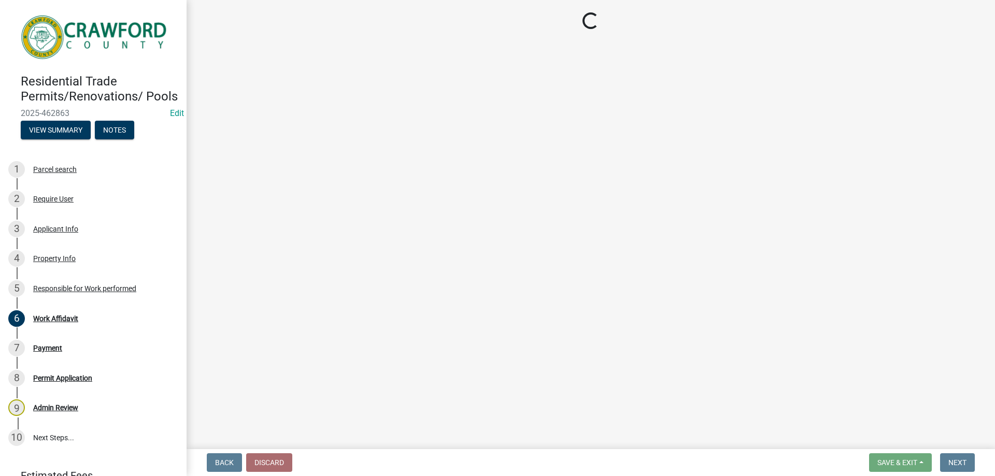
select select "3: 3"
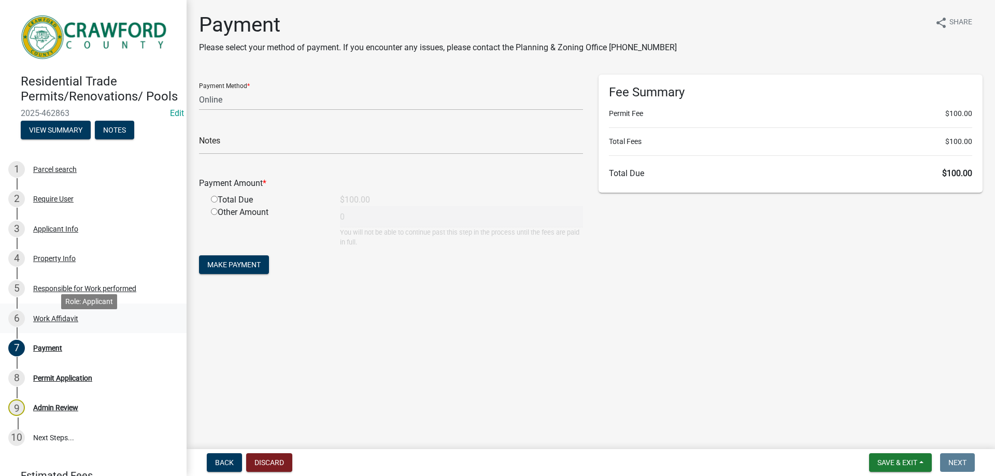
click at [63, 322] on div "Work Affidavit" at bounding box center [55, 318] width 45 height 7
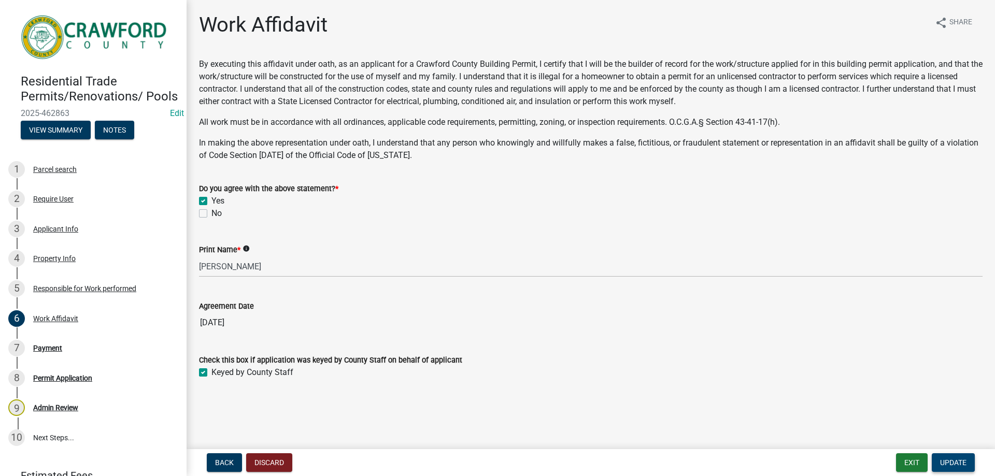
drag, startPoint x: 953, startPoint y: 447, endPoint x: 949, endPoint y: 453, distance: 7.7
click at [950, 452] on wm-app "Residential Trade Permits/Renovations/ Pools 2025-462863 Edit View Summary Note…" at bounding box center [497, 238] width 995 height 476
click at [949, 453] on button "Update" at bounding box center [953, 462] width 43 height 19
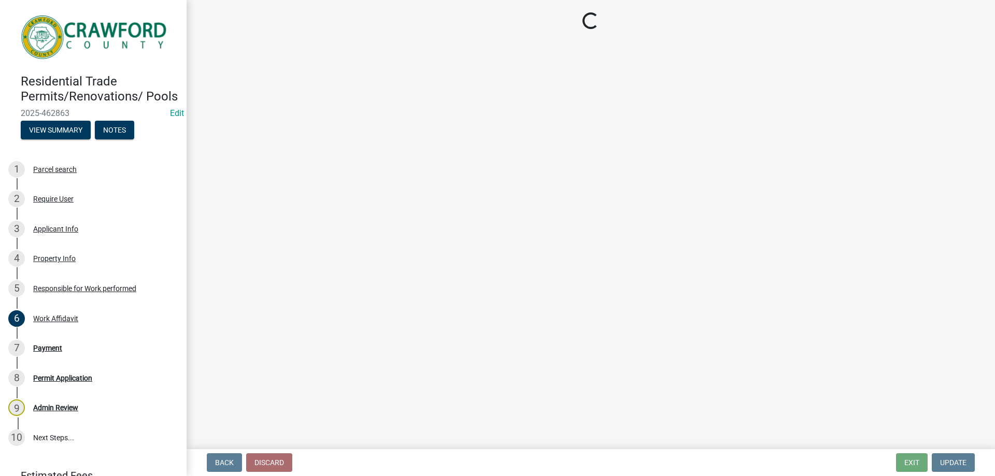
select select "3: 3"
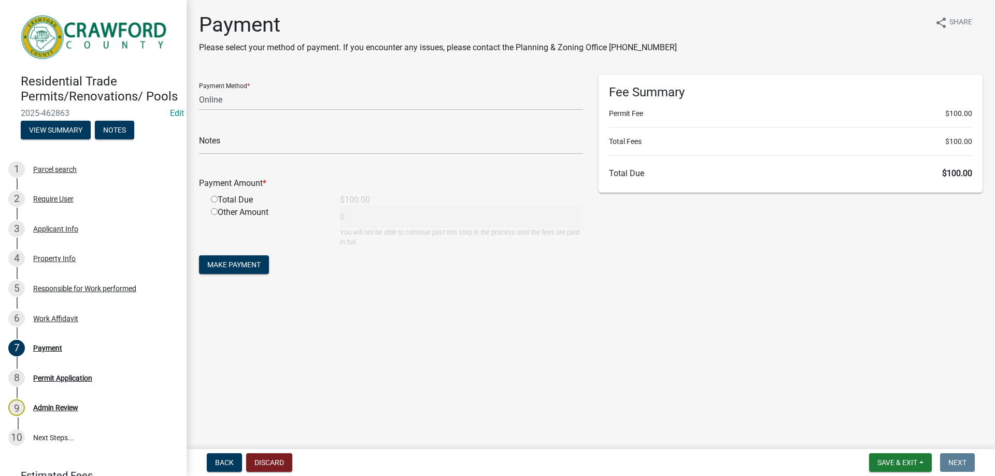
click at [216, 201] on input "radio" at bounding box center [214, 199] width 7 height 7
radio input "true"
type input "100"
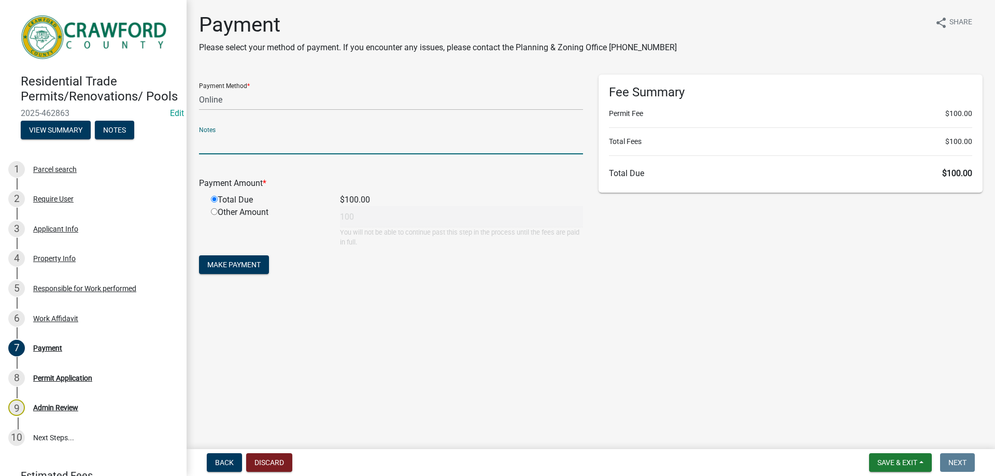
click at [232, 135] on input "text" at bounding box center [391, 143] width 384 height 21
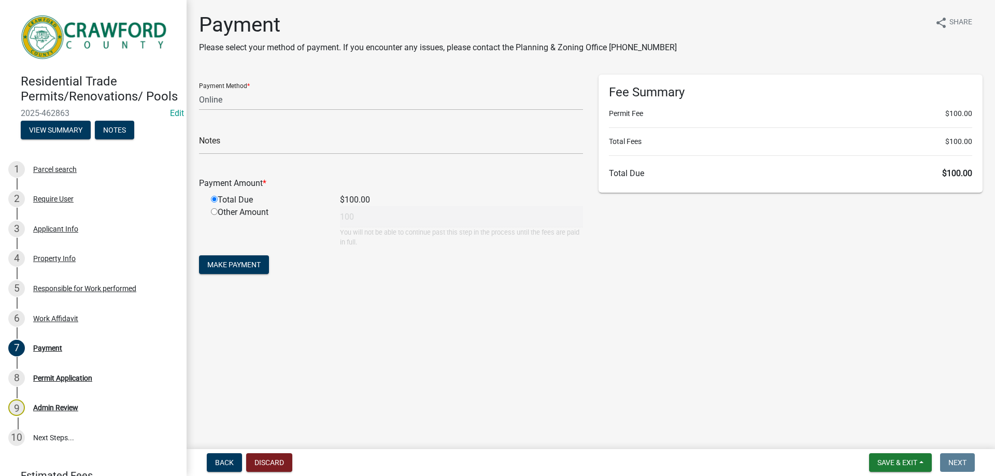
click at [510, 207] on div "Other Amount 100 You will not be able to continue past this step in the process…" at bounding box center [397, 226] width 388 height 41
click at [379, 248] on form "Payment Method * Credit Card POS Check Cash Online Notes Payment Amount * Total…" at bounding box center [391, 176] width 384 height 202
click at [414, 163] on div "Payment Amount * Total Due $100.00 Other Amount 100 You will not be able to con…" at bounding box center [391, 205] width 384 height 84
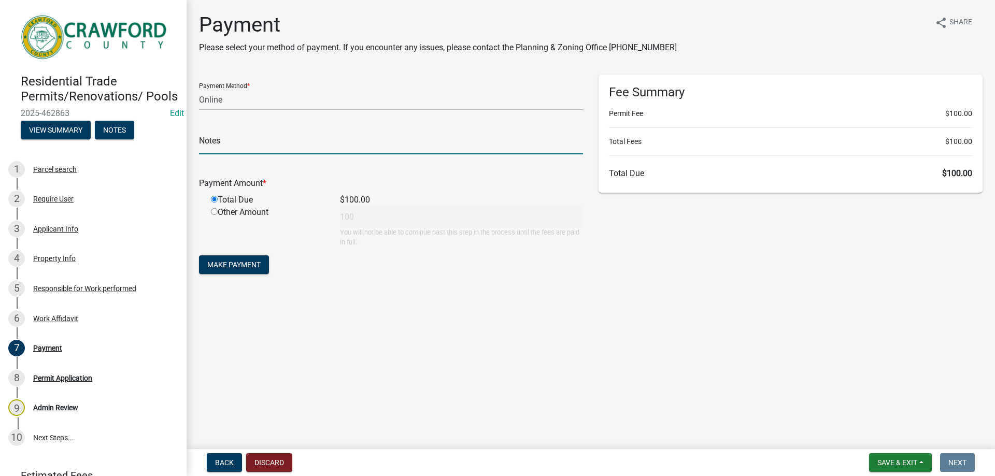
click at [208, 136] on input "text" at bounding box center [391, 143] width 384 height 21
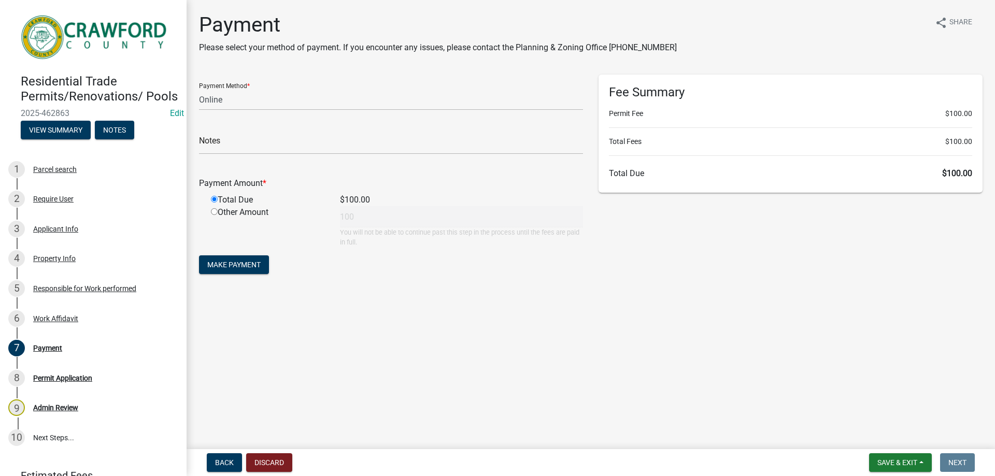
click at [522, 308] on main "Payment Please select your method of payment. If you encounter any issues, plea…" at bounding box center [591, 222] width 808 height 445
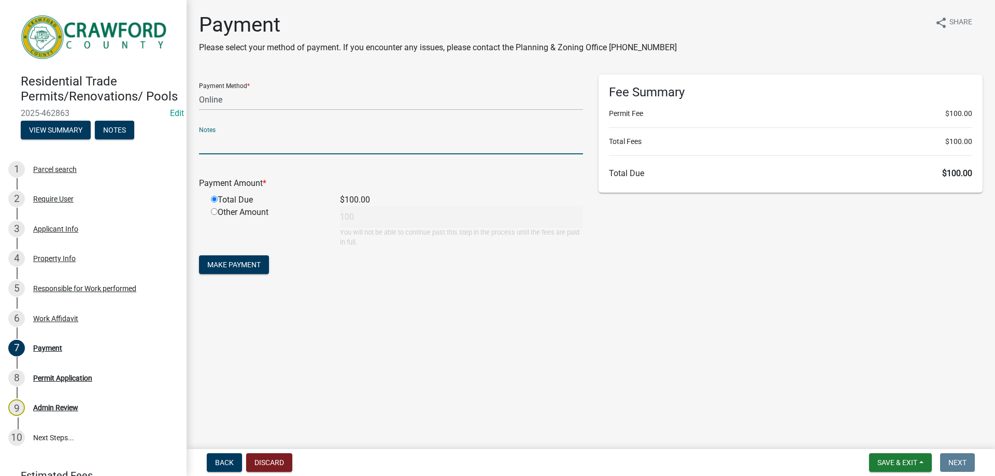
click at [209, 137] on input "text" at bounding box center [391, 143] width 384 height 21
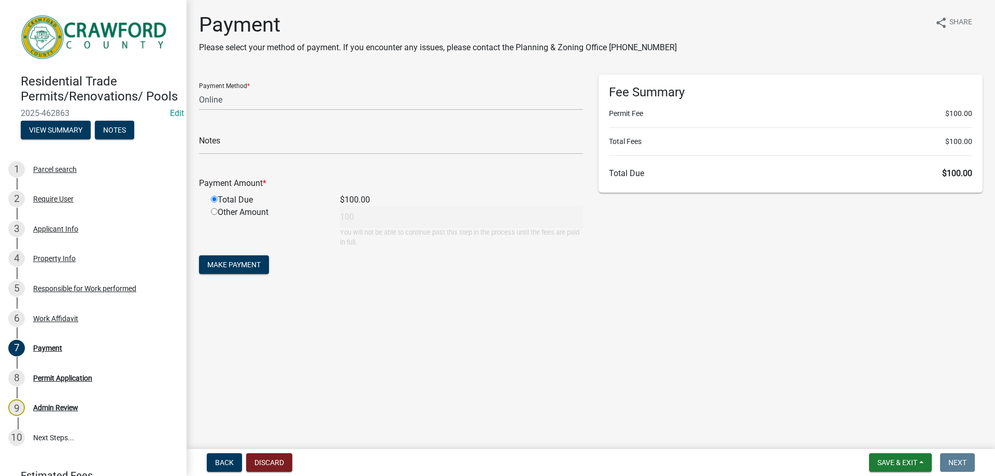
click at [516, 340] on main "Payment Please select your method of payment. If you encounter any issues, plea…" at bounding box center [591, 222] width 808 height 445
drag, startPoint x: 521, startPoint y: 340, endPoint x: 65, endPoint y: 249, distance: 465.0
click at [65, 237] on div "3 Applicant Info" at bounding box center [89, 229] width 162 height 17
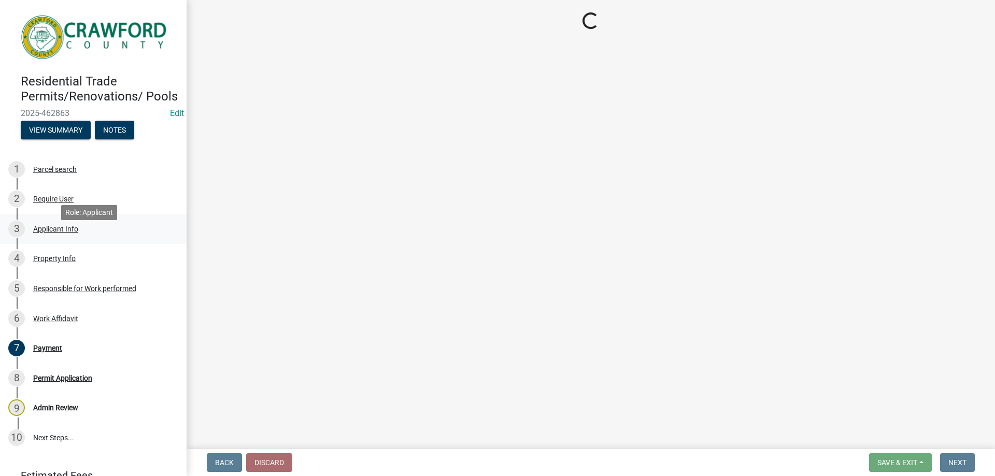
select select "7547654c-6a2b-418c-8f9d-b50998ca6dd7"
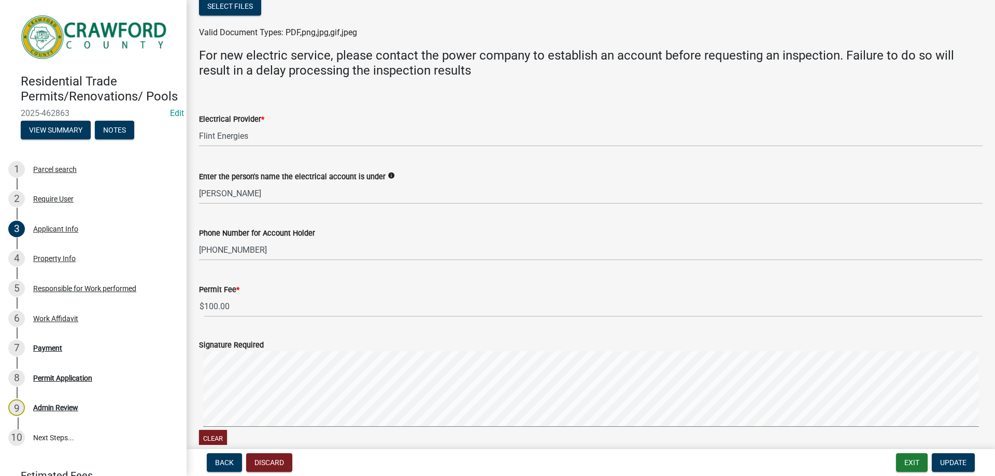
scroll to position [666, 0]
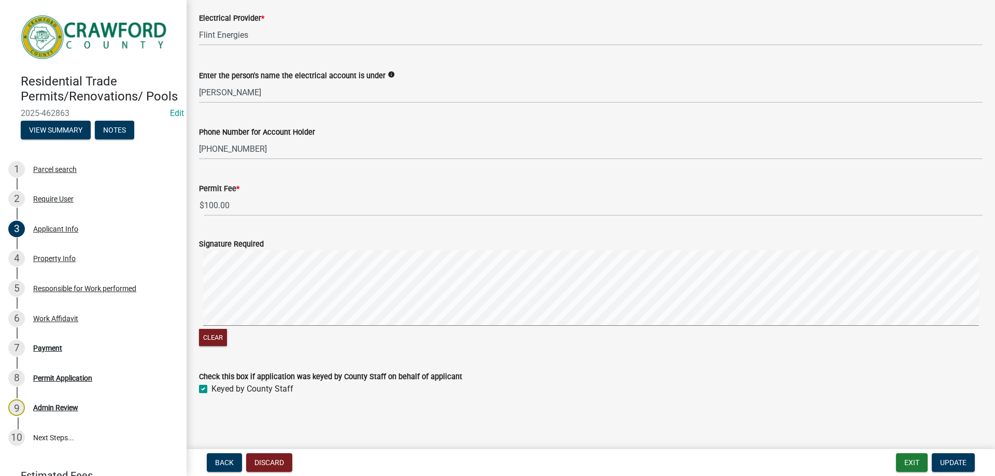
click at [952, 460] on span "Update" at bounding box center [953, 463] width 26 height 8
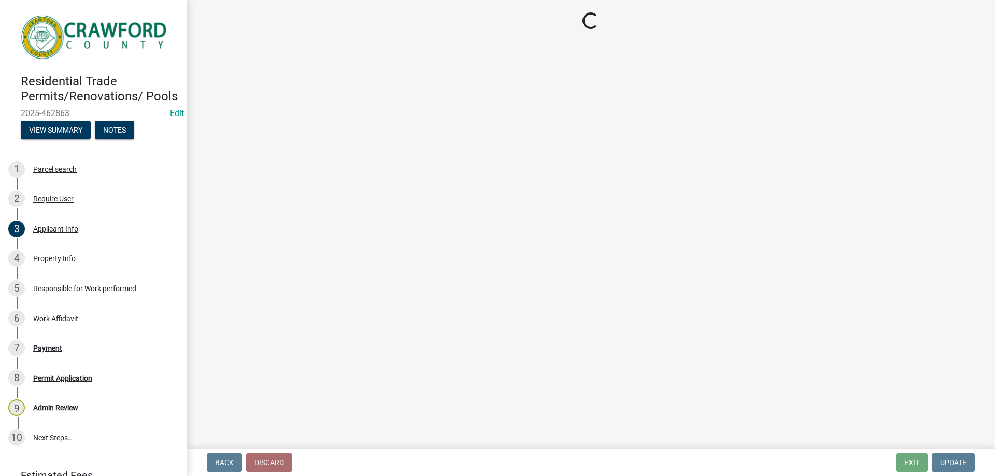
select select "3: 3"
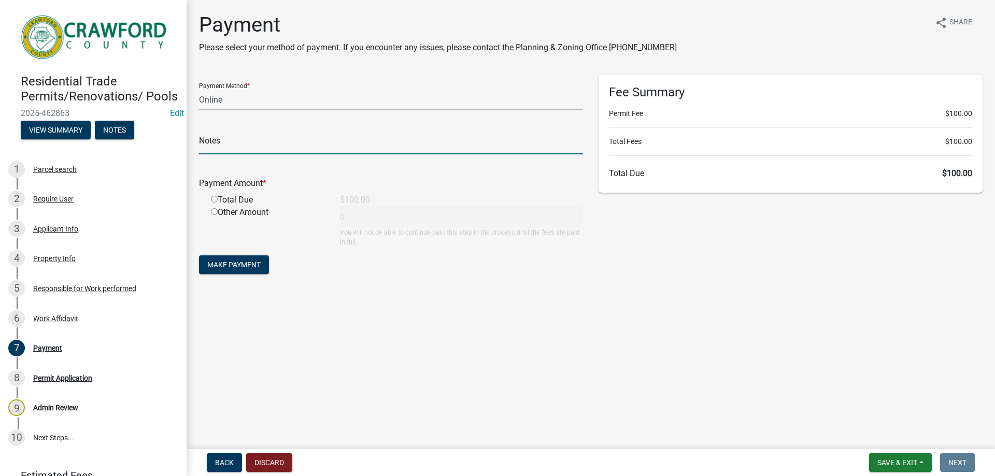
click at [230, 139] on input "text" at bounding box center [391, 143] width 384 height 21
click at [518, 181] on div "Payment Amount *" at bounding box center [390, 183] width 399 height 12
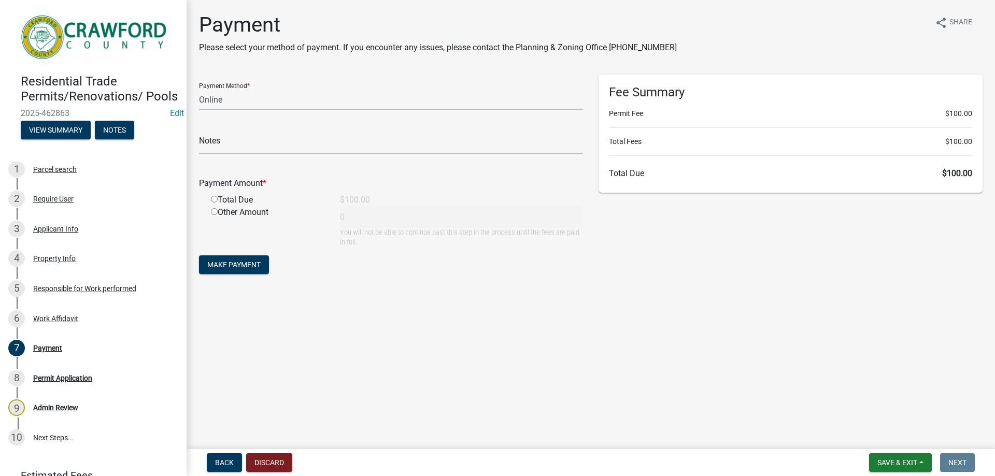
click at [246, 194] on div "Total Due" at bounding box center [267, 200] width 129 height 12
click at [234, 198] on div "Total Due" at bounding box center [267, 200] width 129 height 12
click at [218, 203] on div "Total Due" at bounding box center [267, 200] width 129 height 12
click at [213, 202] on input "radio" at bounding box center [214, 199] width 7 height 7
radio input "true"
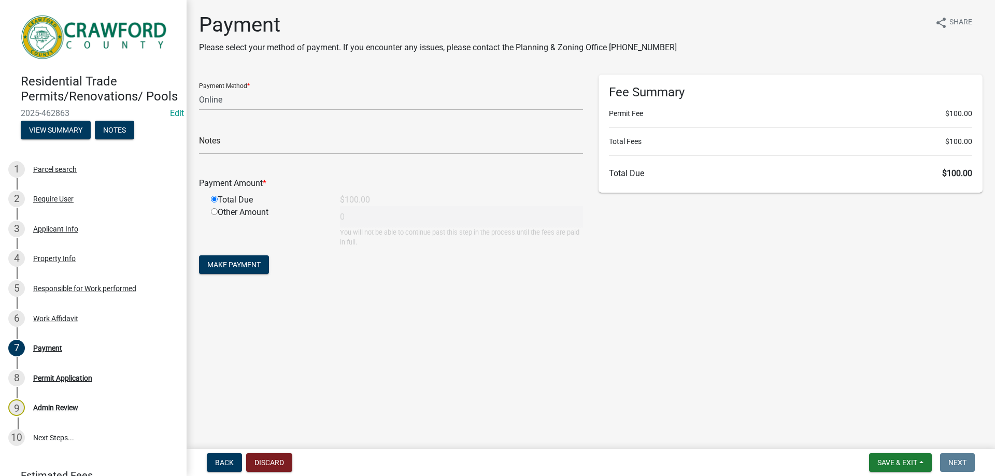
type input "100"
click at [341, 189] on div "Payment Amount *" at bounding box center [390, 183] width 399 height 12
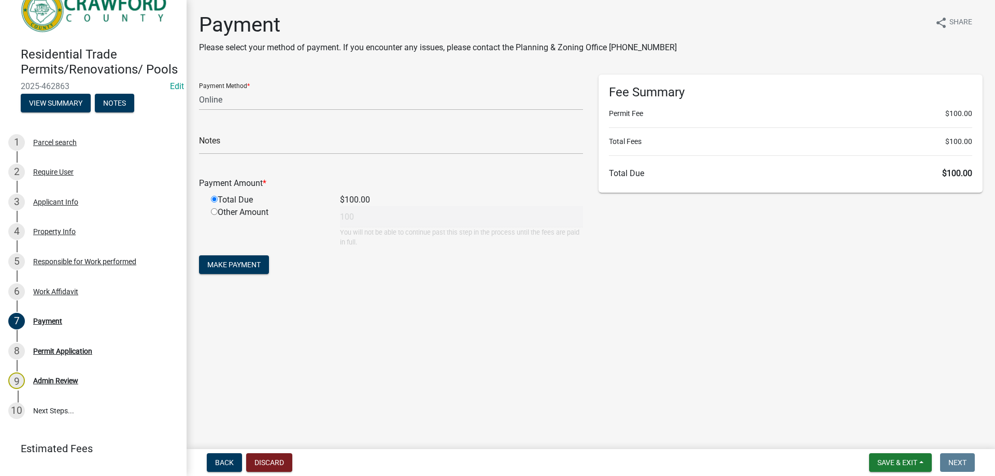
scroll to position [52, 0]
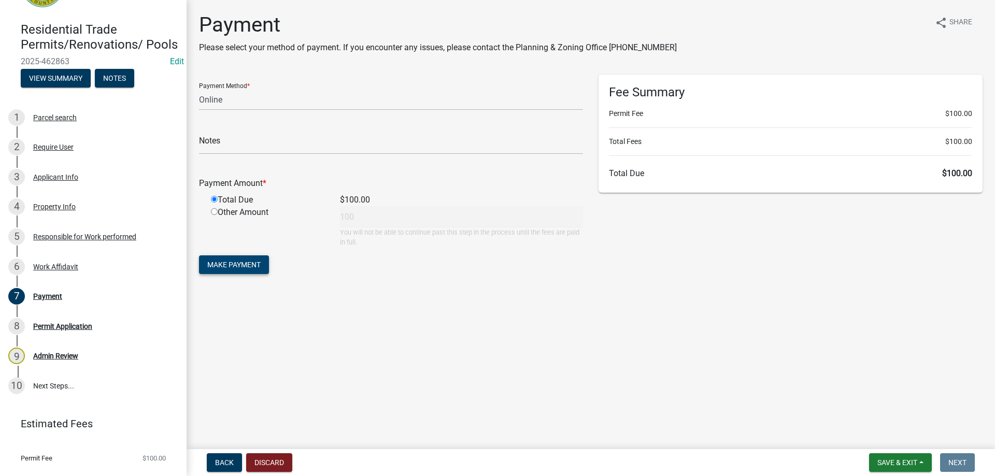
click at [262, 271] on button "Make Payment" at bounding box center [234, 264] width 70 height 19
click at [248, 104] on select "Credit Card POS Check Cash Online" at bounding box center [391, 99] width 384 height 21
select select "2: 1"
click at [199, 89] on select "Credit Card POS Check Cash Online" at bounding box center [391, 99] width 384 height 21
click at [276, 123] on div "Notes" at bounding box center [391, 137] width 384 height 36
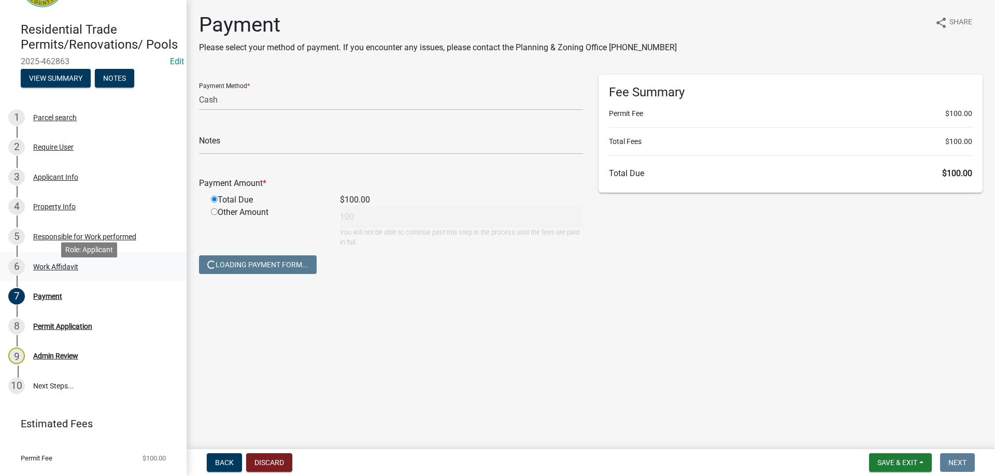
click at [68, 282] on link "6 Work Affidavit" at bounding box center [93, 267] width 187 height 30
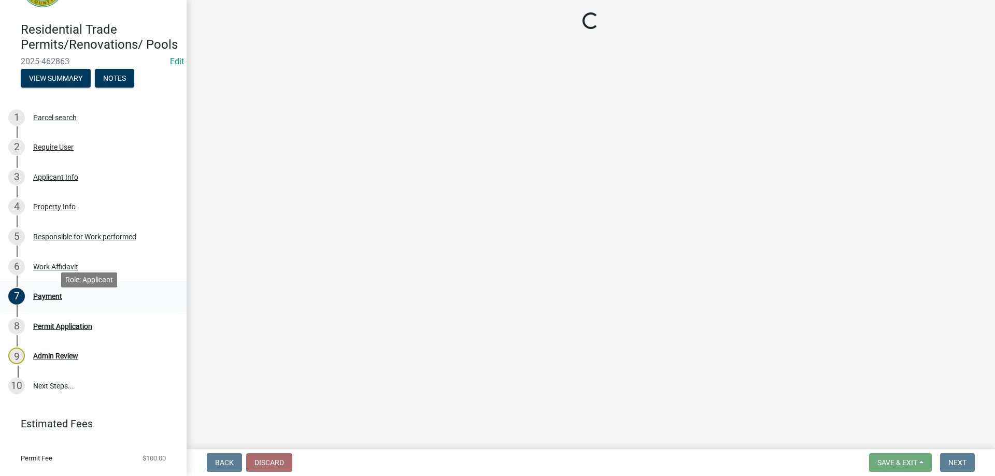
click at [72, 305] on div "7 Payment" at bounding box center [89, 296] width 162 height 17
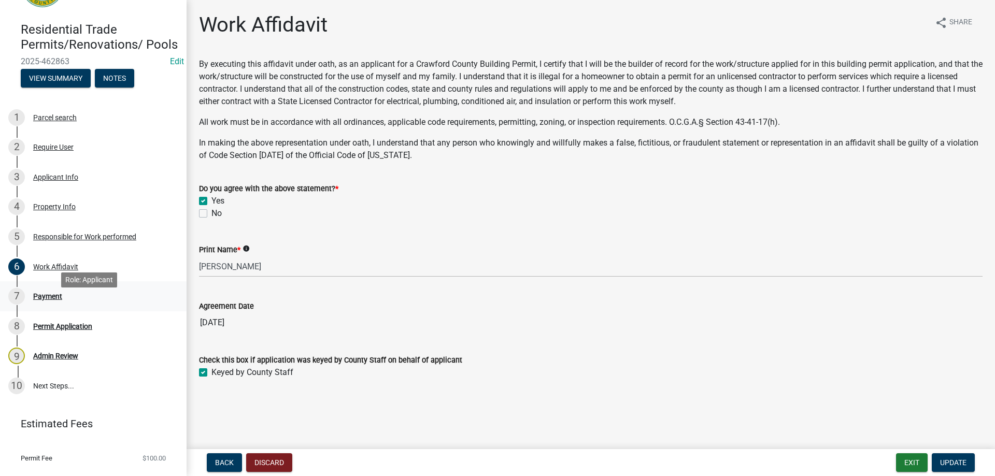
click at [41, 298] on link "7 Payment" at bounding box center [93, 296] width 187 height 30
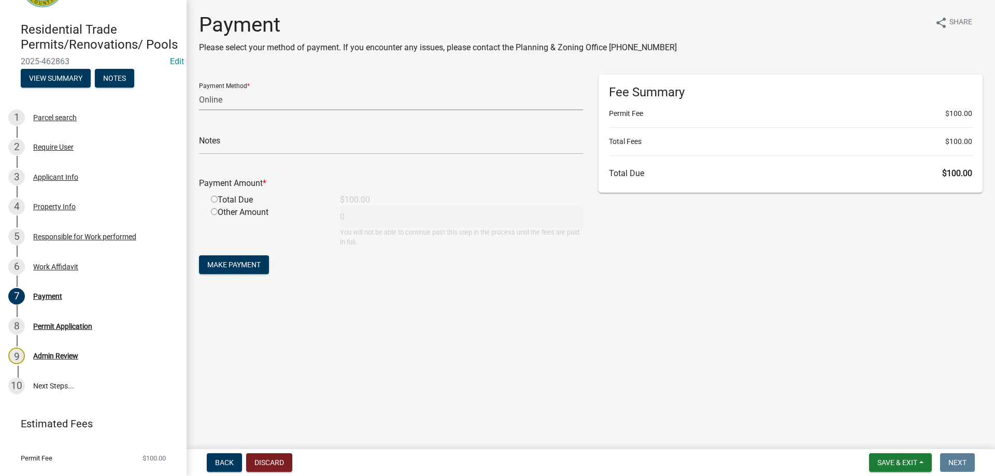
drag, startPoint x: 256, startPoint y: 108, endPoint x: 250, endPoint y: 108, distance: 5.7
click at [251, 108] on select "Credit Card POS Check Cash Online" at bounding box center [391, 99] width 384 height 21
select select "2: 1"
click at [199, 89] on select "Credit Card POS Check Cash Online" at bounding box center [391, 99] width 384 height 21
click at [213, 201] on input "radio" at bounding box center [214, 199] width 7 height 7
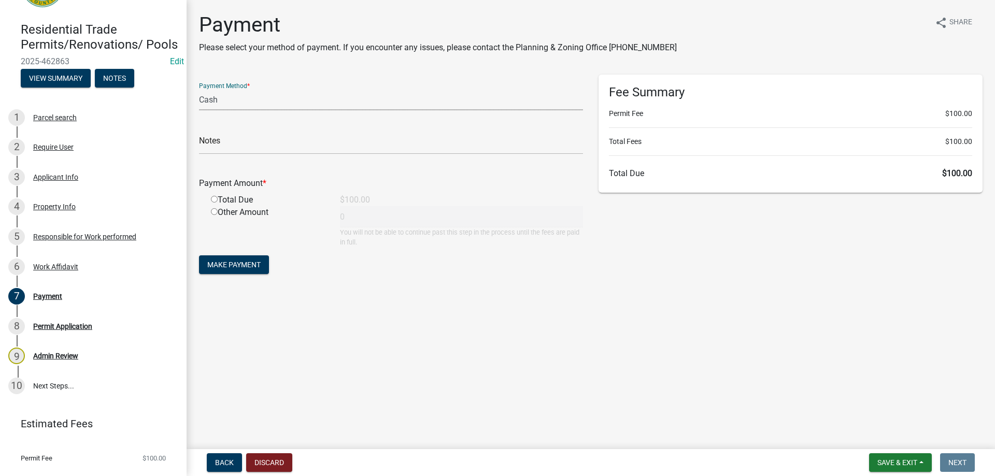
radio input "true"
type input "100"
click at [212, 272] on button "Make Payment" at bounding box center [234, 264] width 70 height 19
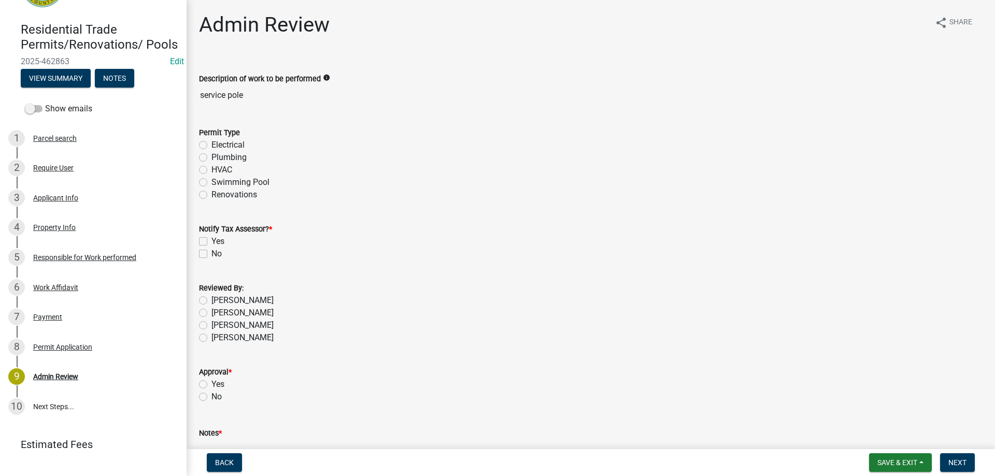
click at [211, 141] on label "Electrical" at bounding box center [227, 145] width 33 height 12
click at [211, 141] on input "Electrical" at bounding box center [214, 142] width 7 height 7
radio input "true"
click at [209, 248] on div "No" at bounding box center [590, 254] width 783 height 12
click at [211, 244] on label "Yes" at bounding box center [217, 241] width 13 height 12
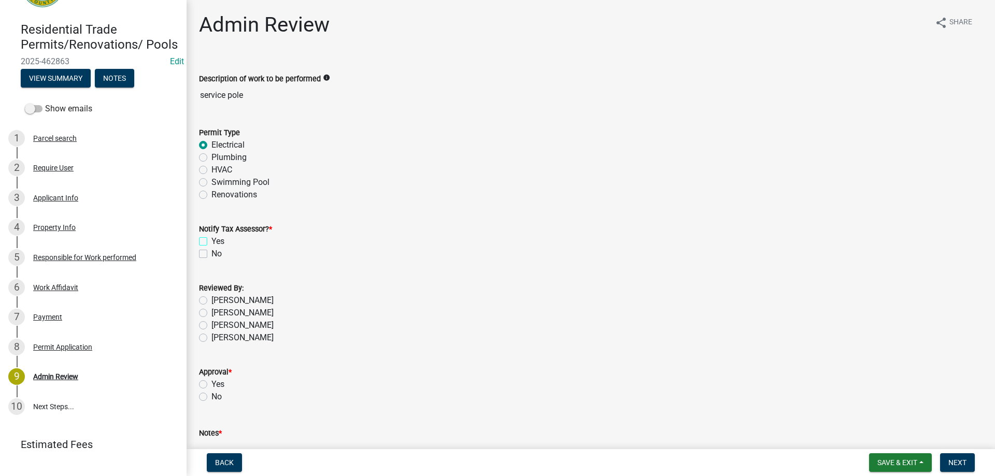
click at [211, 242] on input "Yes" at bounding box center [214, 238] width 7 height 7
checkbox input "true"
checkbox input "false"
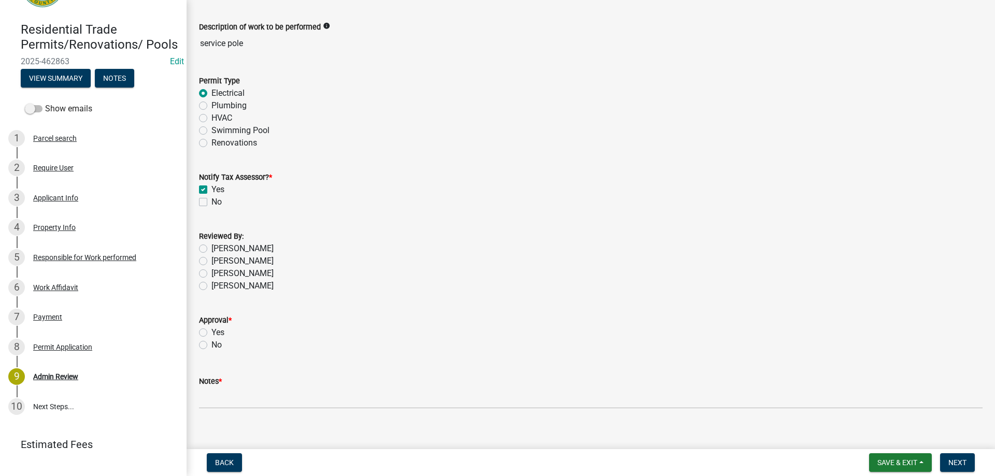
click at [207, 338] on div "Yes" at bounding box center [590, 332] width 783 height 12
click at [203, 338] on div "Yes" at bounding box center [590, 332] width 783 height 12
click at [198, 334] on div "Approval * Yes No" at bounding box center [590, 327] width 799 height 50
click at [211, 333] on label "Yes" at bounding box center [217, 332] width 13 height 12
click at [211, 333] on input "Yes" at bounding box center [214, 329] width 7 height 7
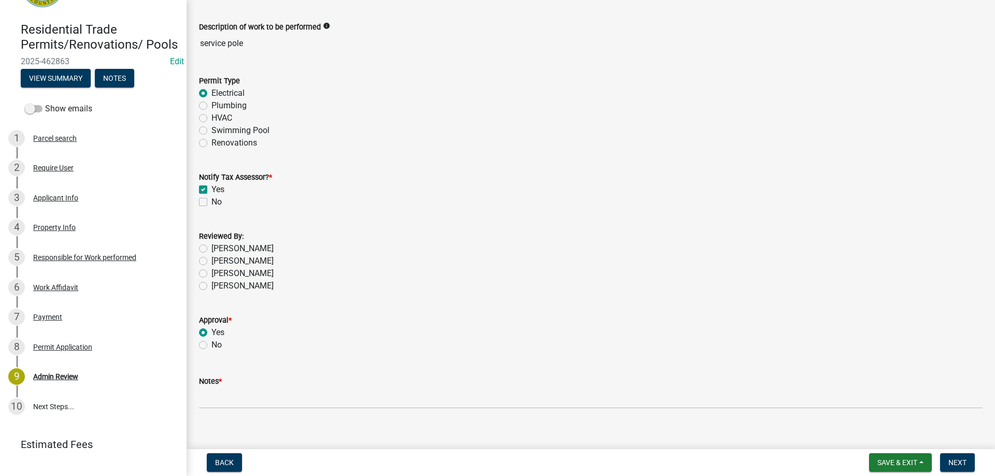
radio input "true"
click at [211, 289] on label "[PERSON_NAME]" at bounding box center [242, 286] width 62 height 12
click at [211, 287] on input "[PERSON_NAME]" at bounding box center [214, 283] width 7 height 7
radio input "true"
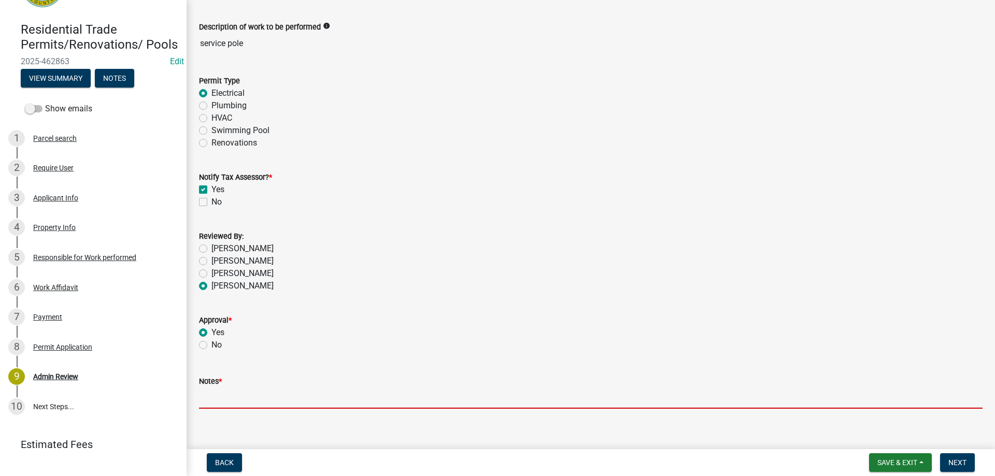
click at [230, 392] on input "Notes *" at bounding box center [590, 398] width 783 height 21
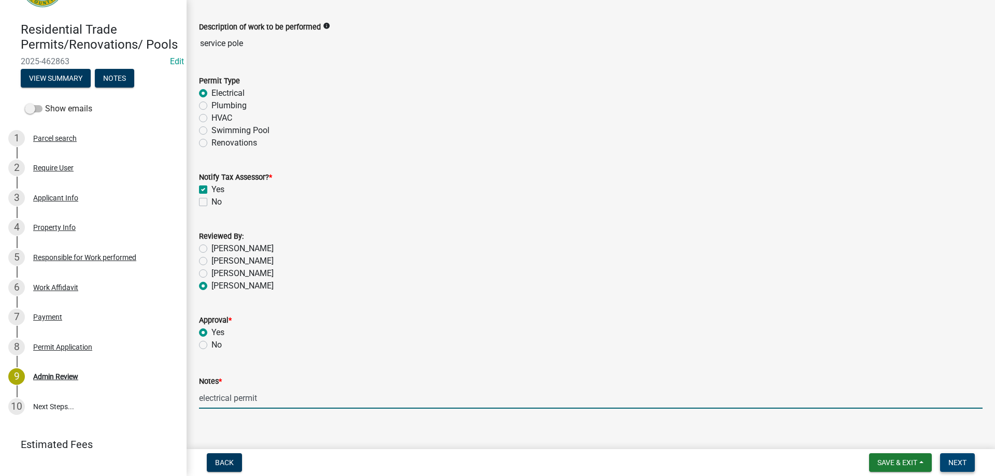
type input "electrical permit"
click at [952, 461] on span "Next" at bounding box center [957, 463] width 18 height 8
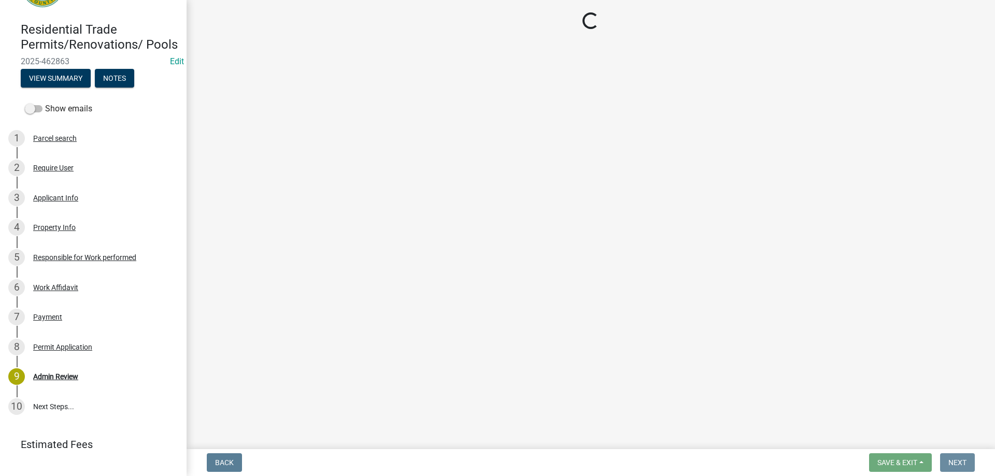
scroll to position [0, 0]
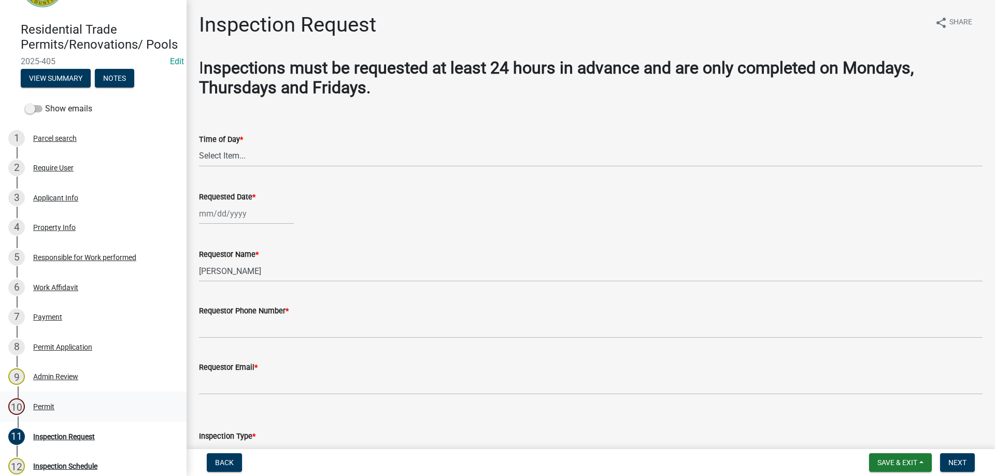
click at [60, 415] on div "10 Permit" at bounding box center [89, 406] width 162 height 17
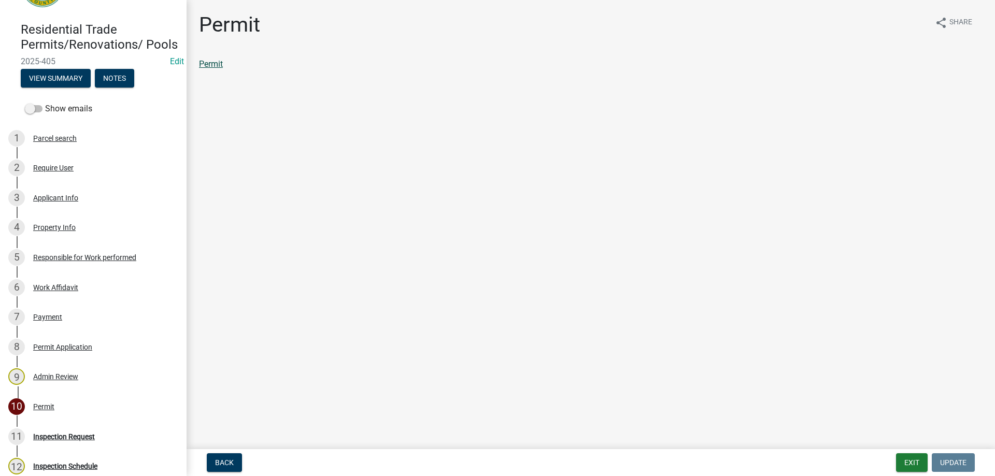
drag, startPoint x: 207, startPoint y: 58, endPoint x: 207, endPoint y: 64, distance: 5.7
click at [207, 59] on div "Permit" at bounding box center [590, 64] width 783 height 12
click at [207, 64] on link "Permit" at bounding box center [211, 64] width 24 height 10
click at [199, 59] on link "Permit" at bounding box center [211, 64] width 24 height 10
